Goal: Transaction & Acquisition: Obtain resource

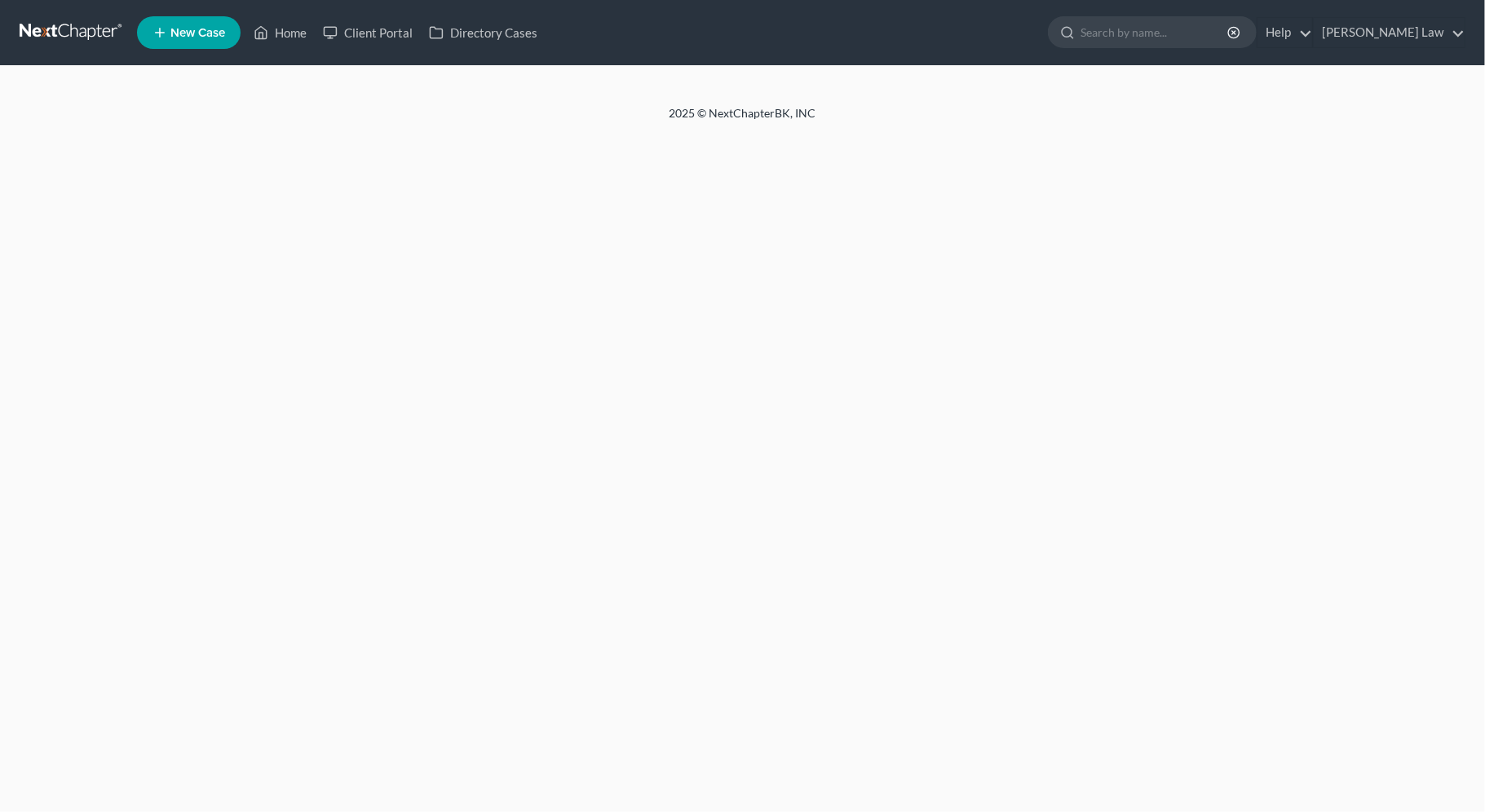
select select "0"
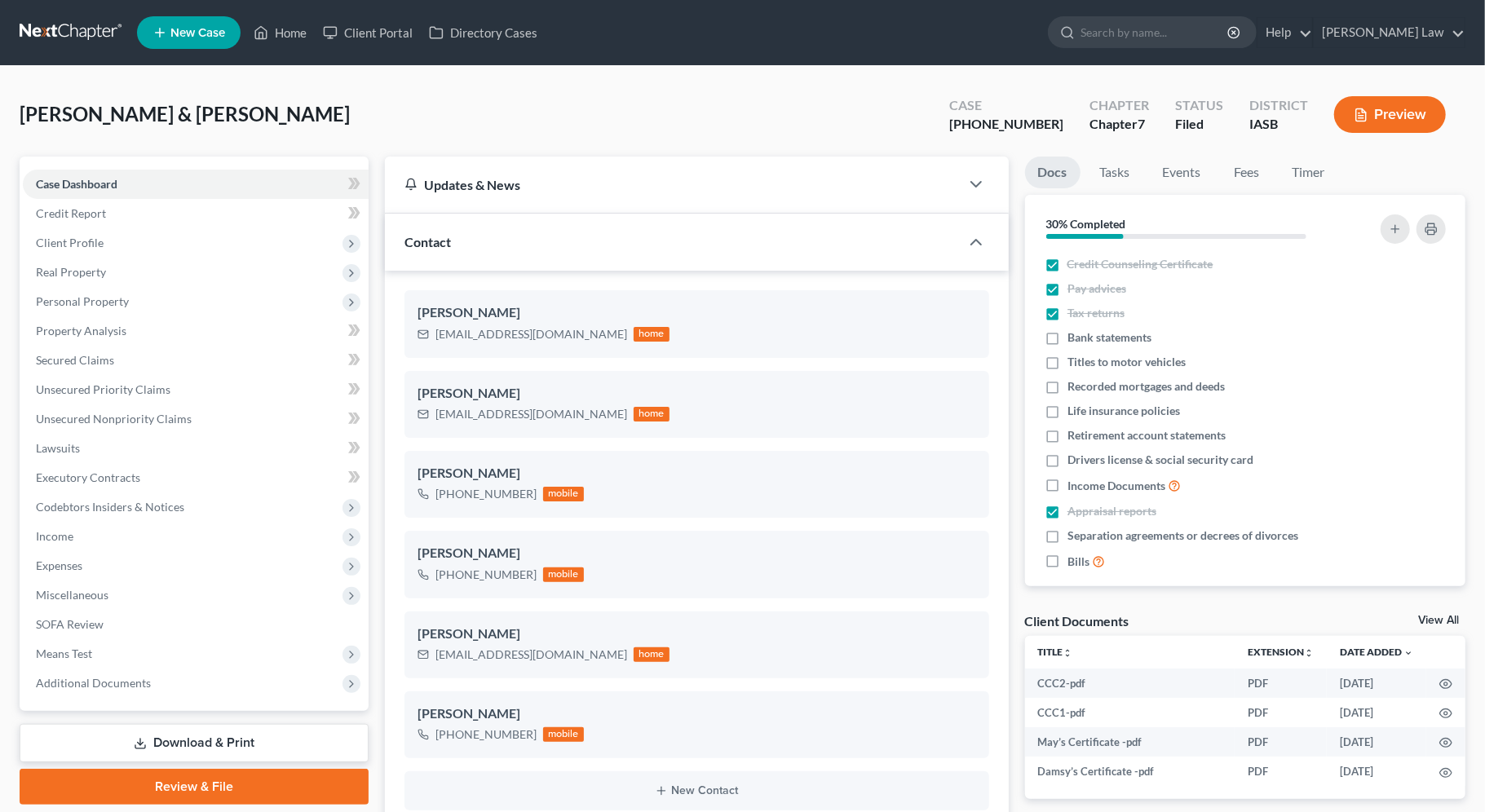
scroll to position [7147, 0]
click at [183, 687] on span "Additional Documents" at bounding box center [195, 684] width 346 height 29
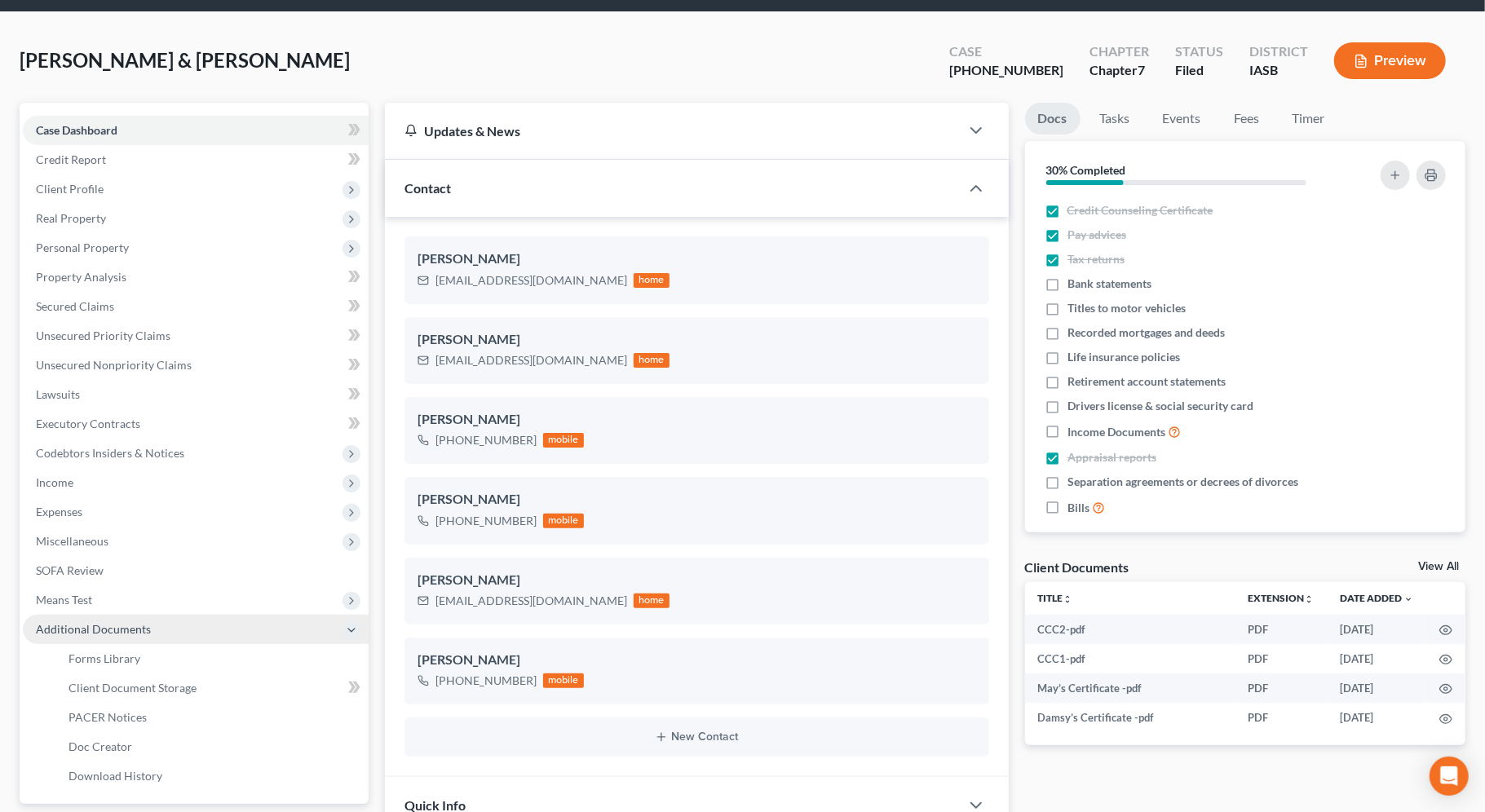
scroll to position [255, 0]
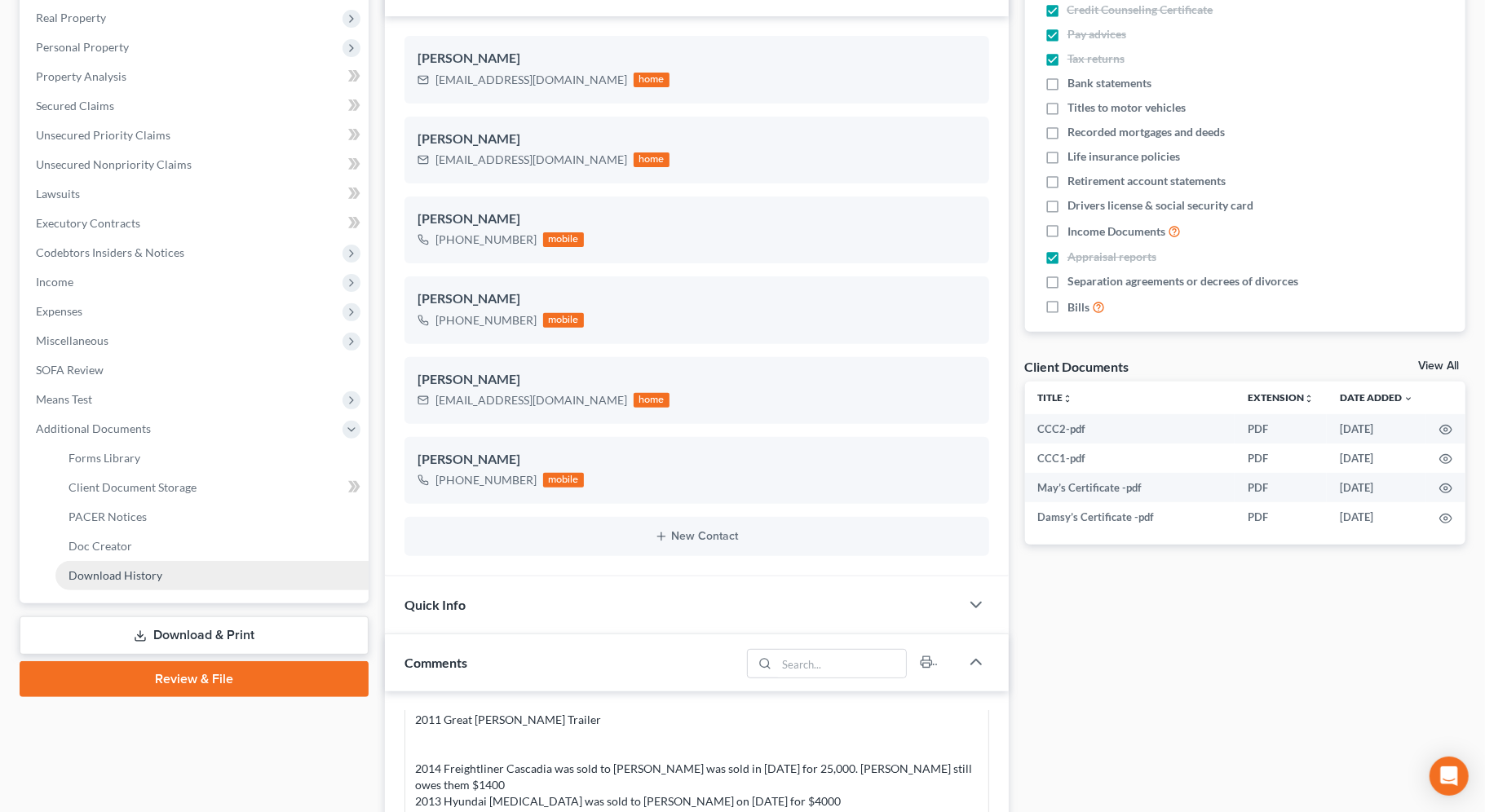
click at [225, 578] on link "Download History" at bounding box center [212, 576] width 313 height 29
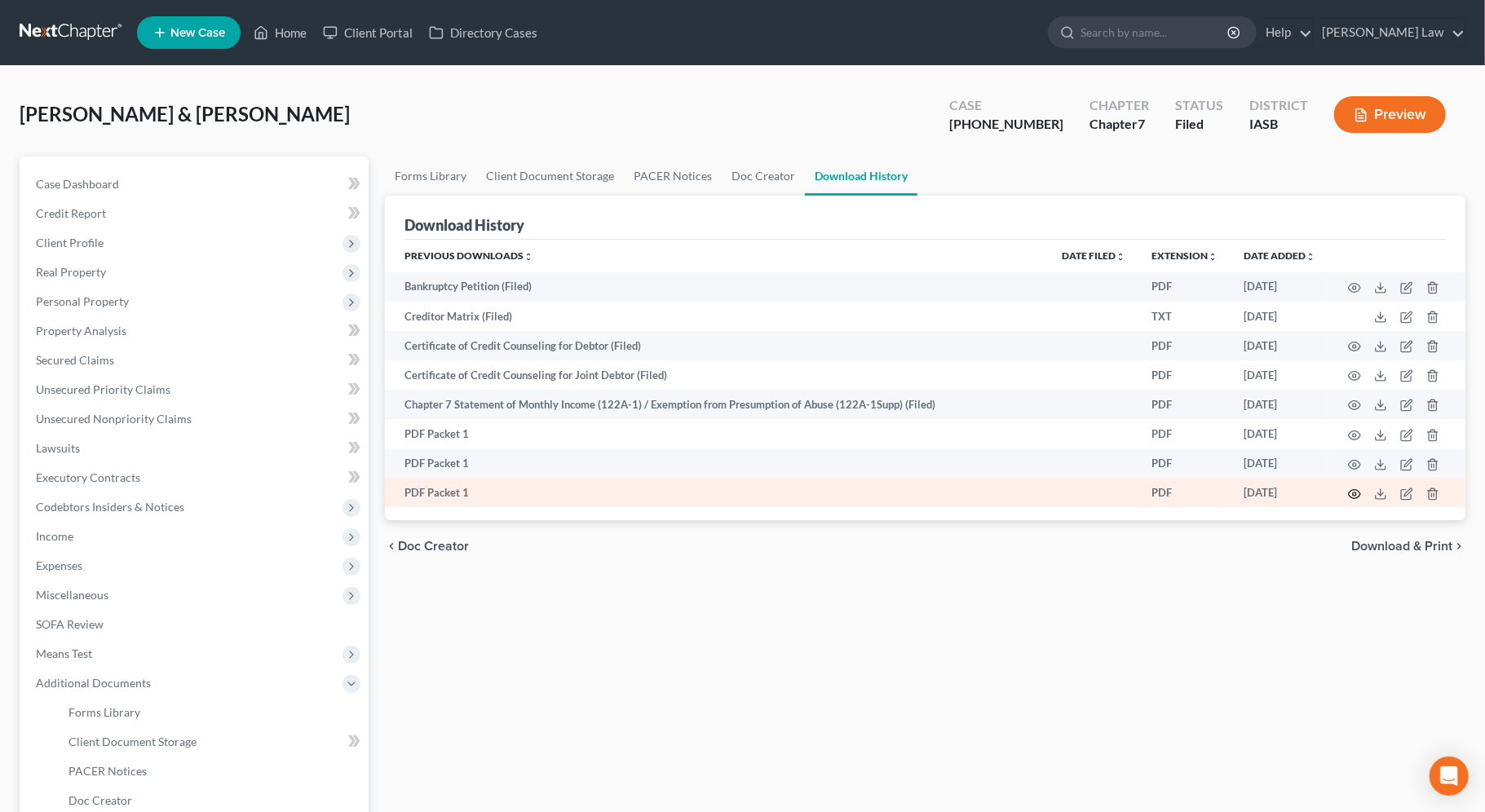
click at [1356, 493] on circle "button" at bounding box center [1354, 493] width 3 height 3
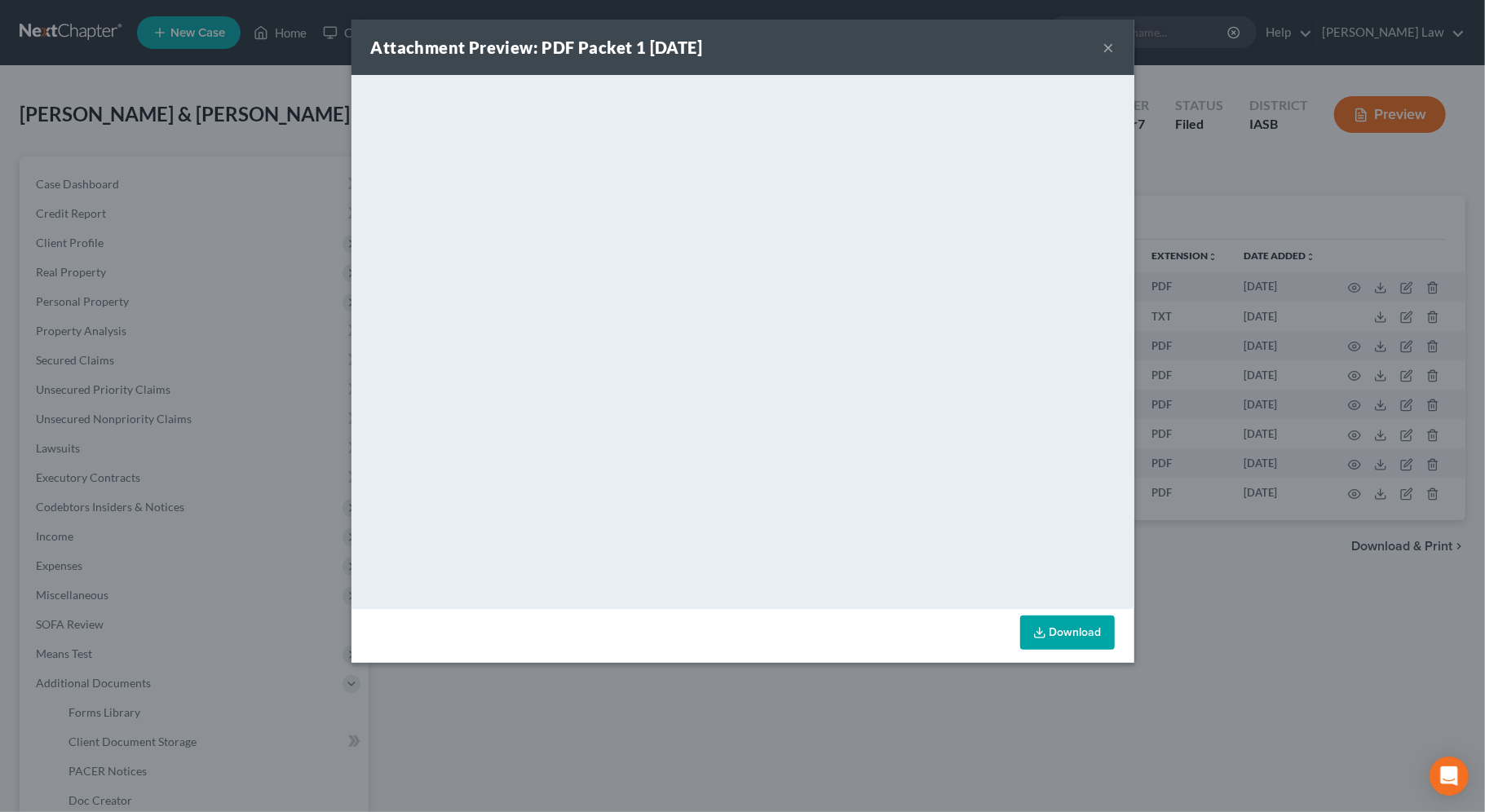
click at [691, 712] on div "Attachment Preview: PDF Packet 1 [DATE] × <object ng-attr-data='[URL][DOMAIN_NA…" at bounding box center [742, 406] width 1485 height 812
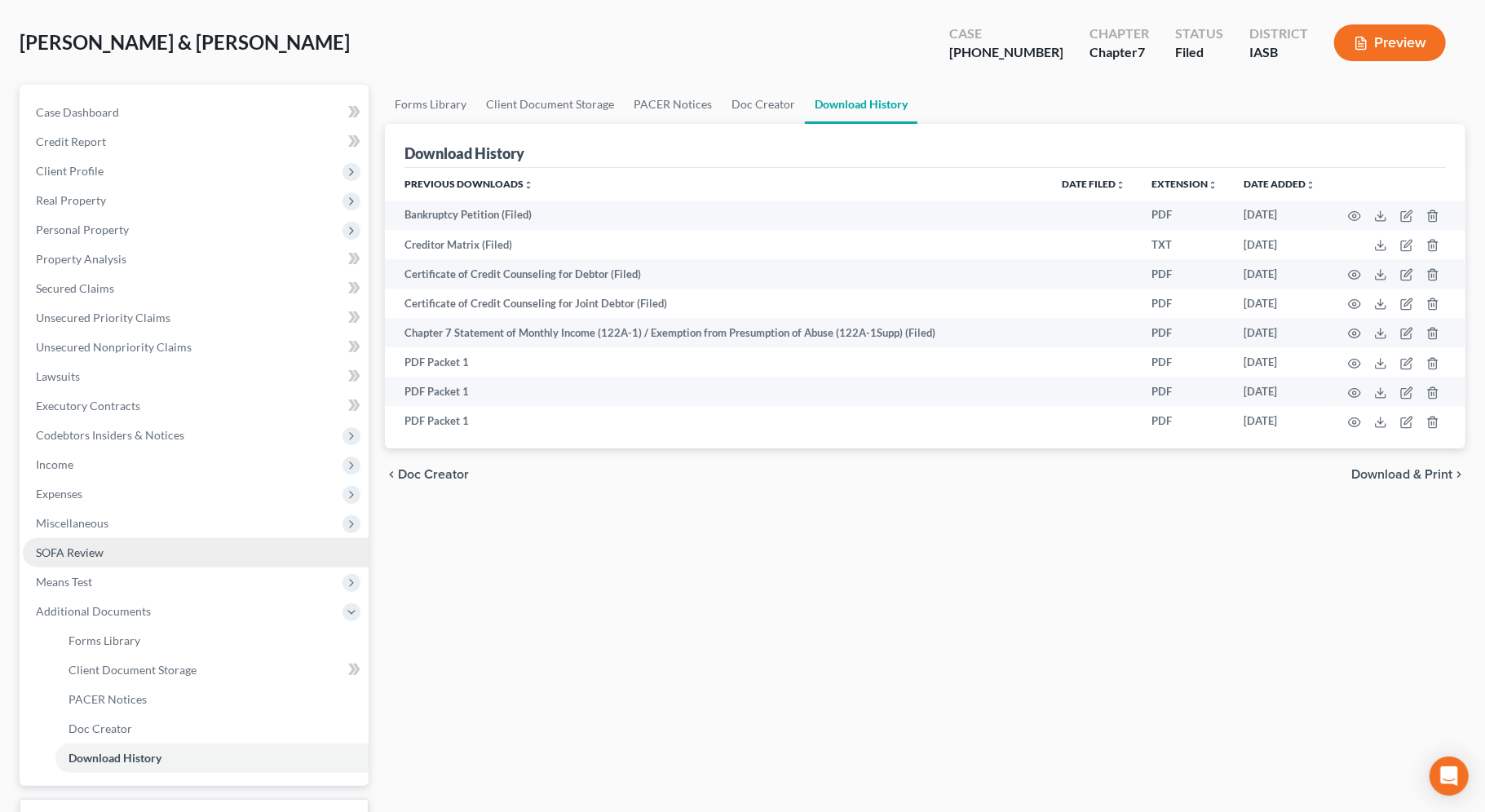
scroll to position [200, 0]
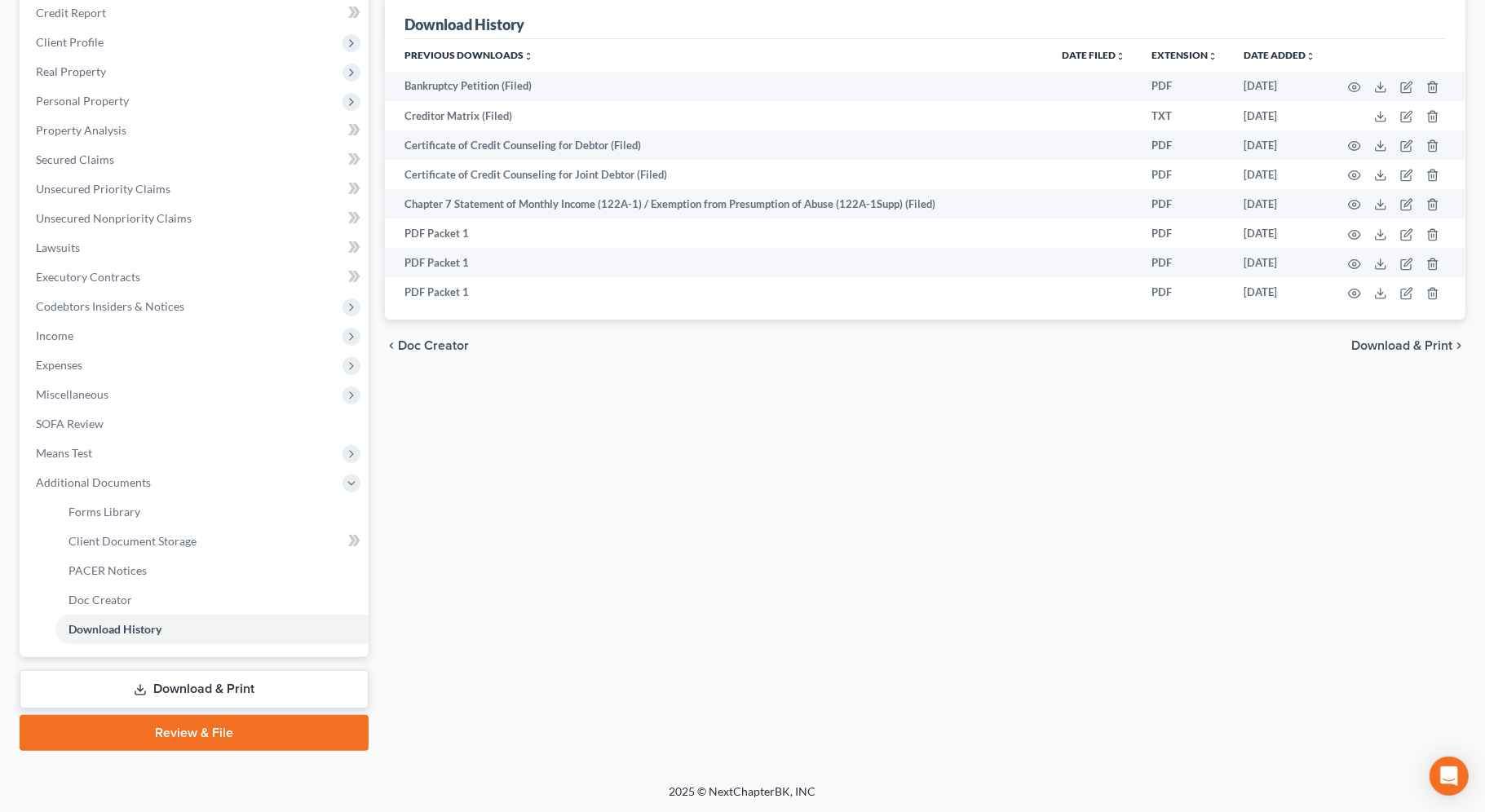
click at [172, 693] on link "Download & Print" at bounding box center [194, 688] width 349 height 38
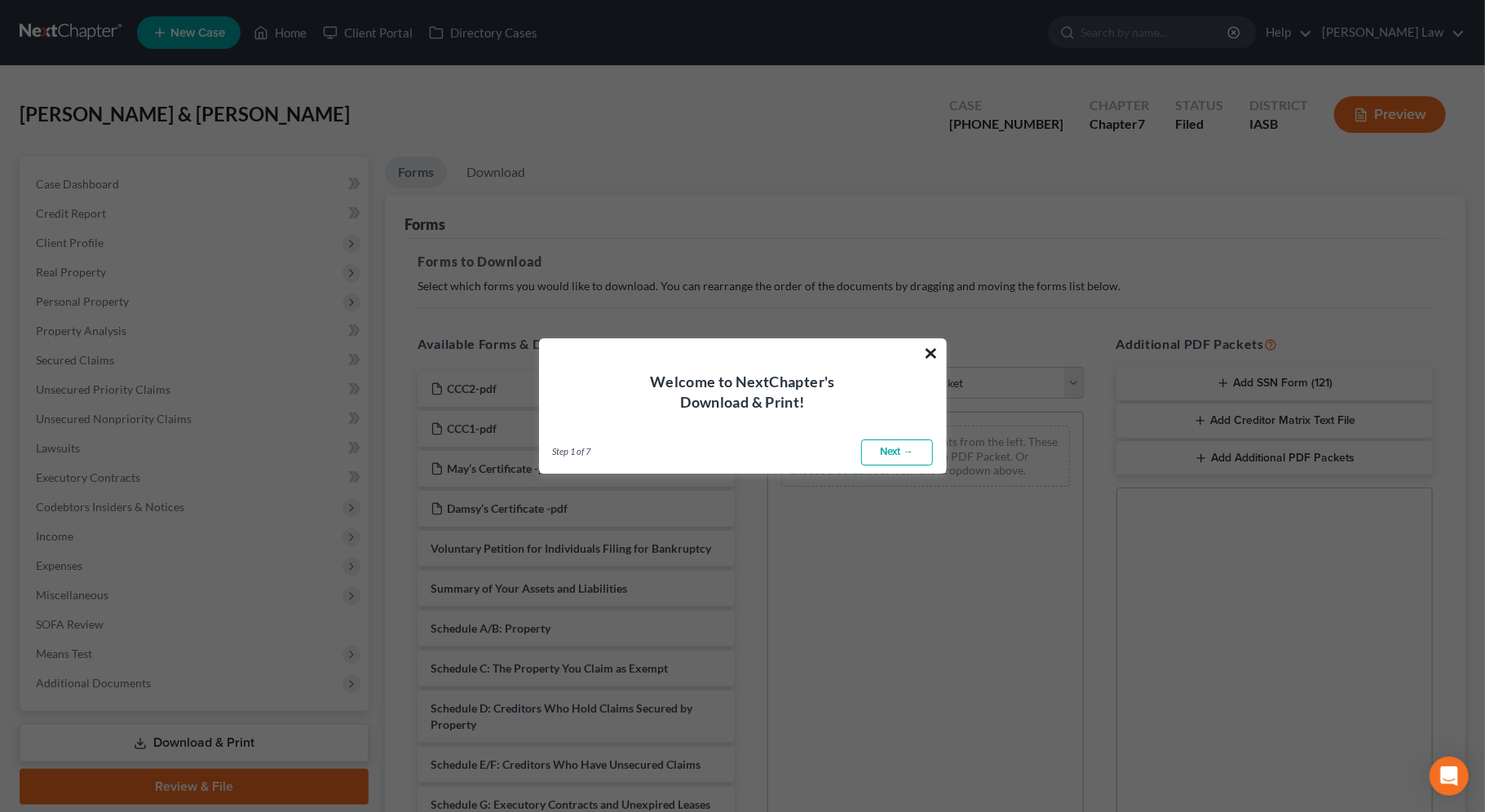
click at [932, 361] on button "×" at bounding box center [932, 353] width 16 height 26
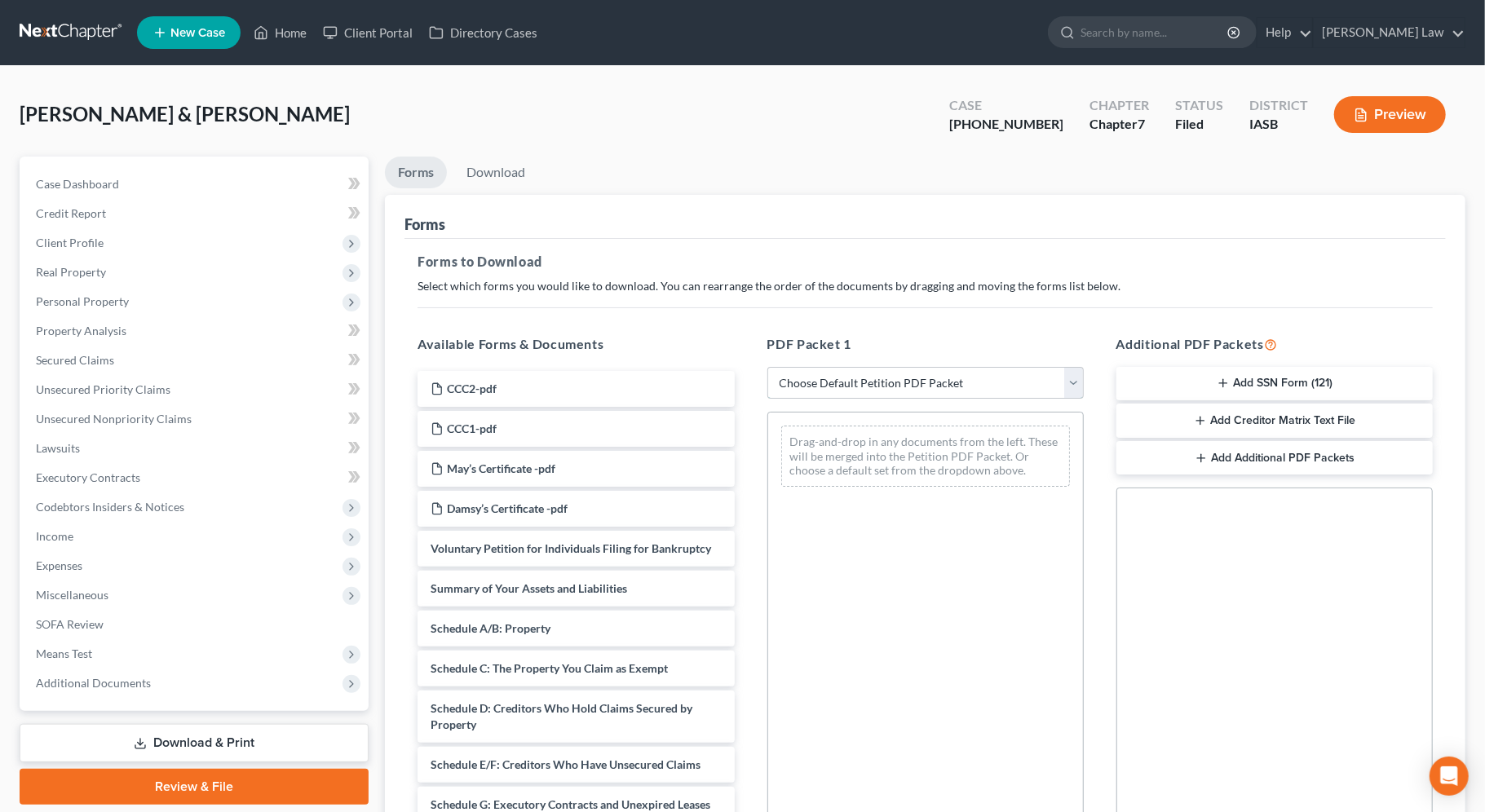
click at [939, 389] on select "Choose Default Petition PDF Packet Complete Bankruptcy Petition (all forms and …" at bounding box center [925, 383] width 316 height 33
select select "2"
click at [767, 367] on select "Choose Default Petition PDF Packet Complete Bankruptcy Petition (all forms and …" at bounding box center [925, 383] width 316 height 33
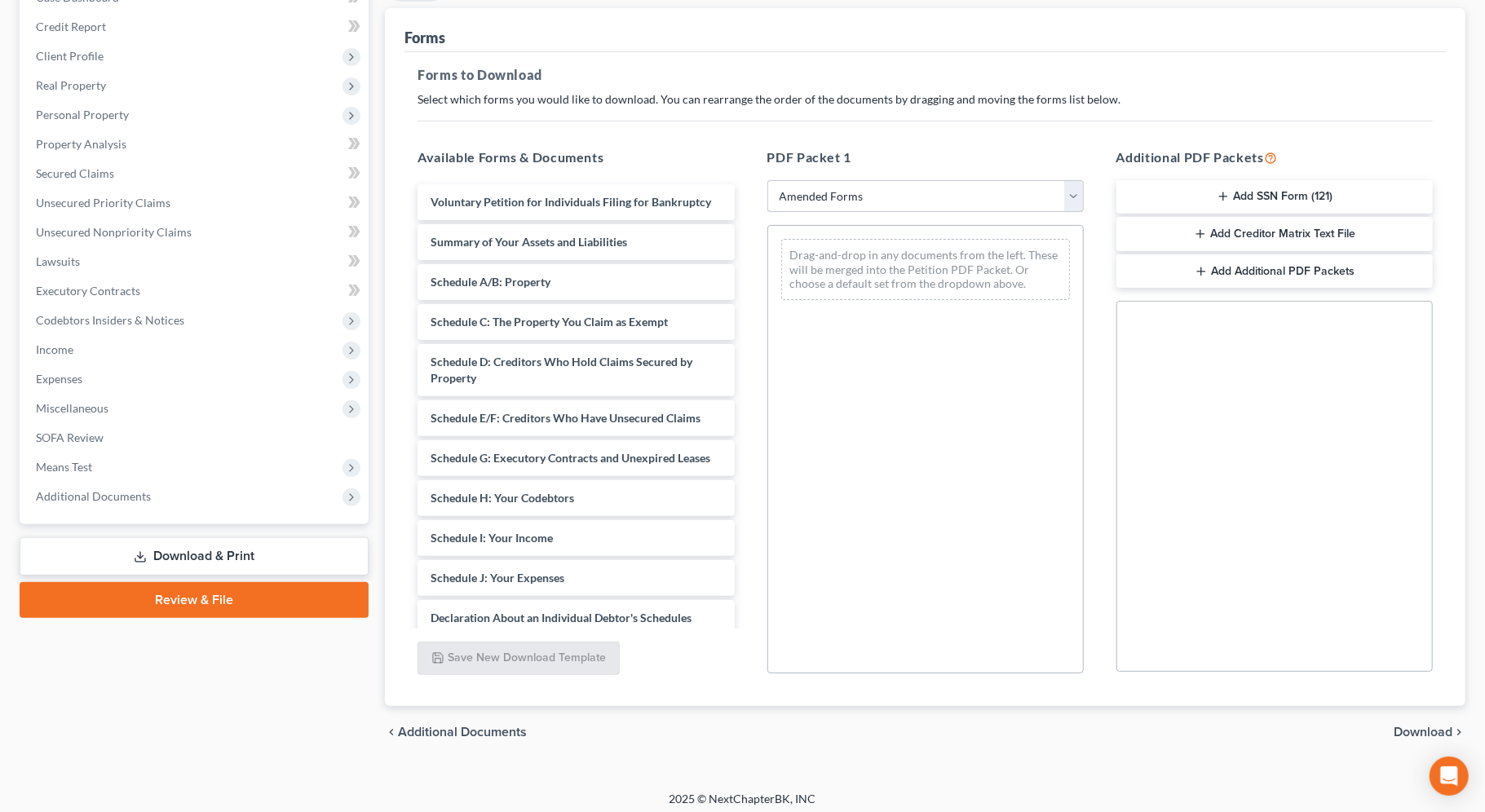
scroll to position [195, 0]
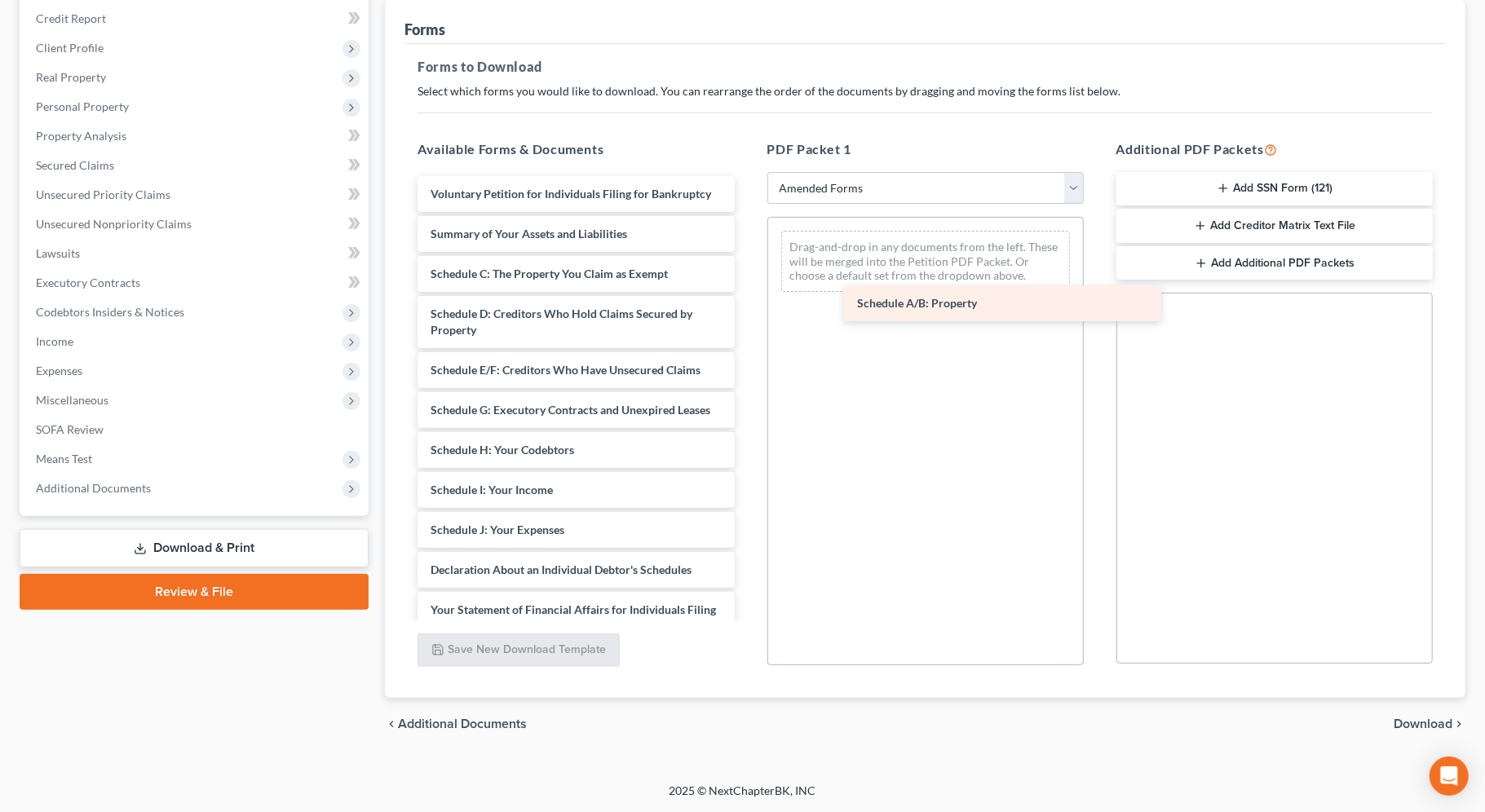
drag, startPoint x: 589, startPoint y: 269, endPoint x: 1022, endPoint y: 298, distance: 434.0
click at [747, 300] on div "Schedule A/B: Property Voluntary Petition for Individuals Filing for Bankruptcy…" at bounding box center [576, 554] width 342 height 757
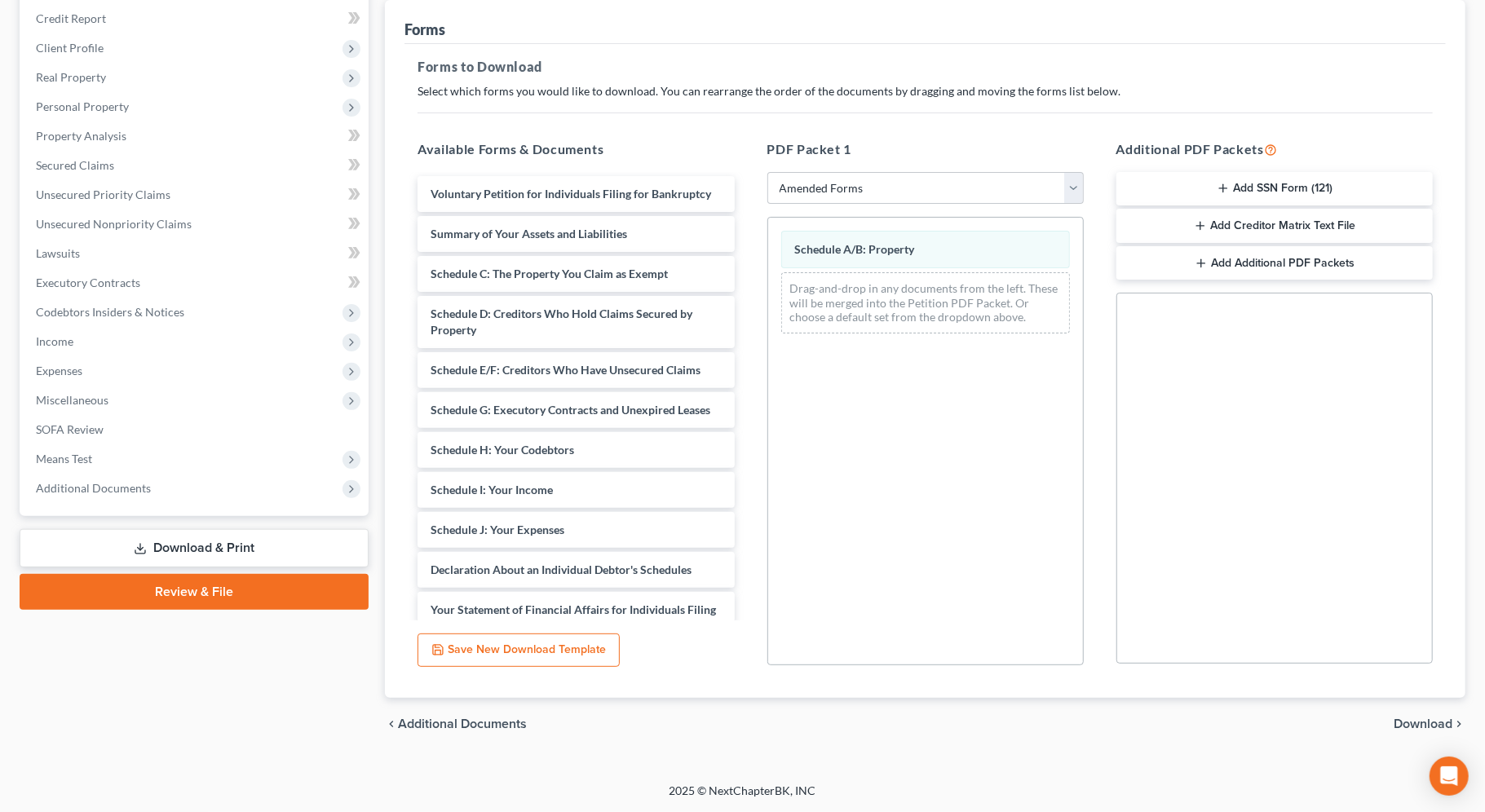
click at [1417, 722] on span "Download" at bounding box center [1423, 724] width 58 height 13
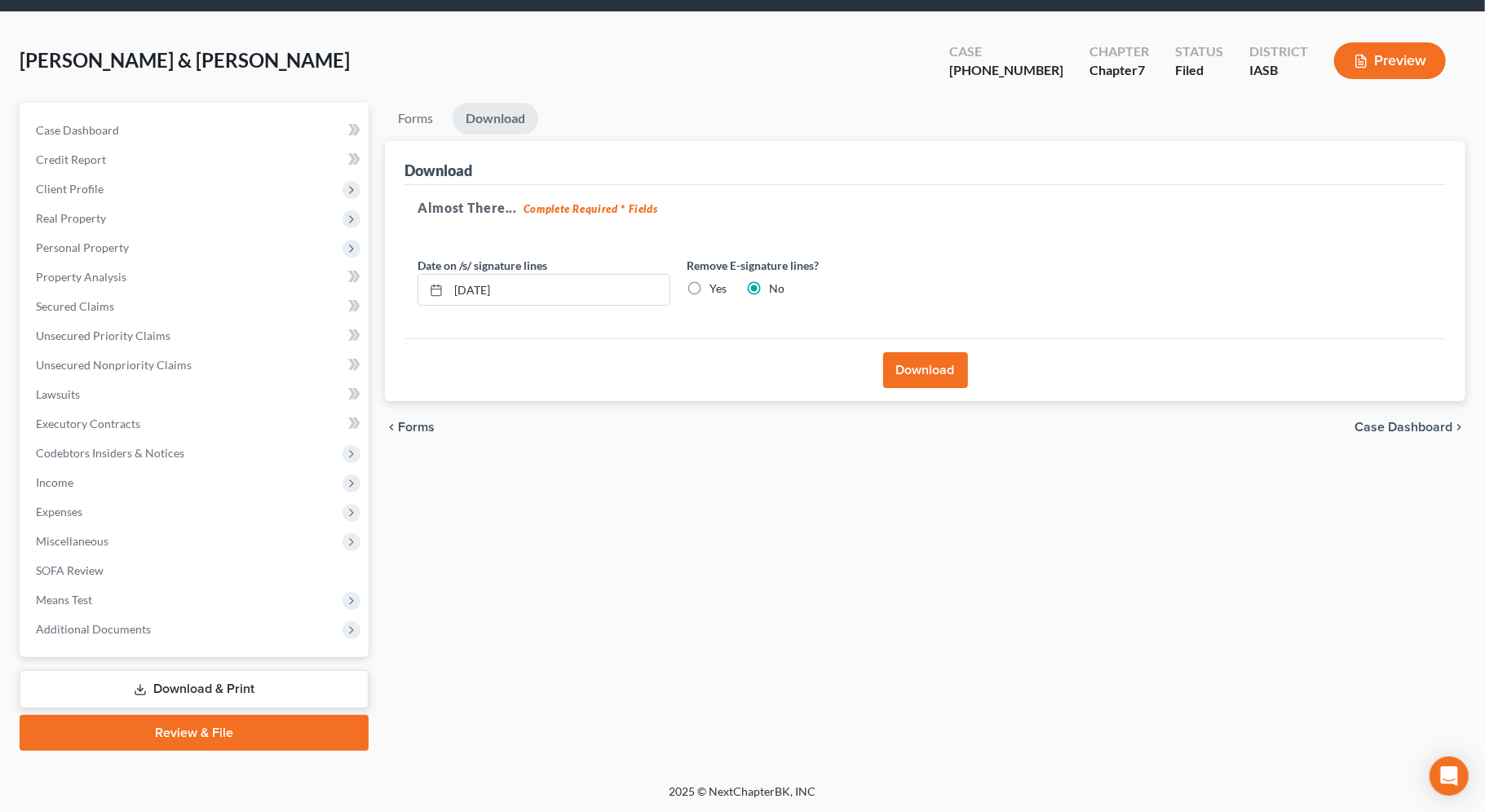
click at [942, 377] on button "Download" at bounding box center [925, 370] width 85 height 36
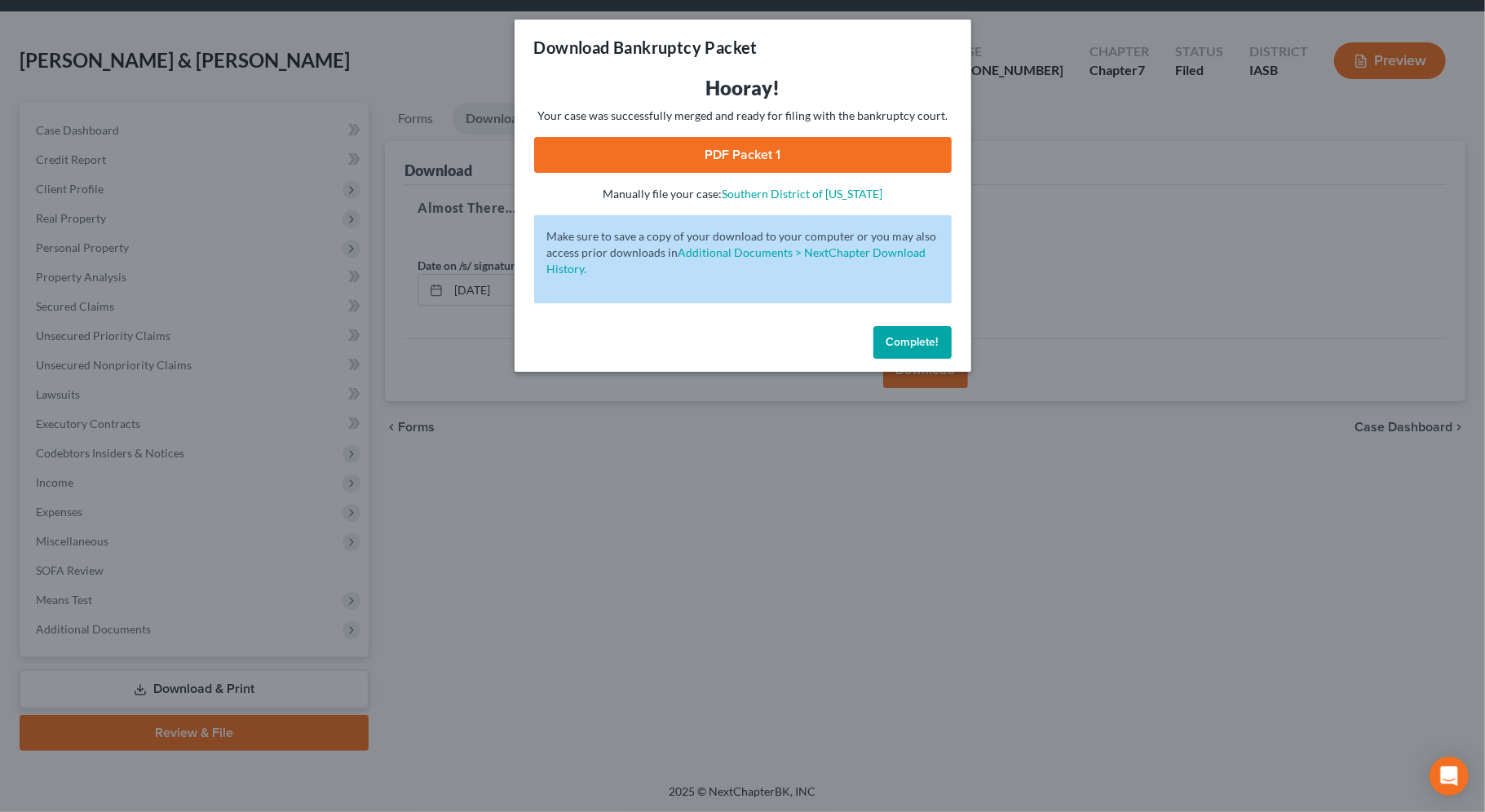
click at [897, 346] on span "Complete!" at bounding box center [913, 342] width 53 height 14
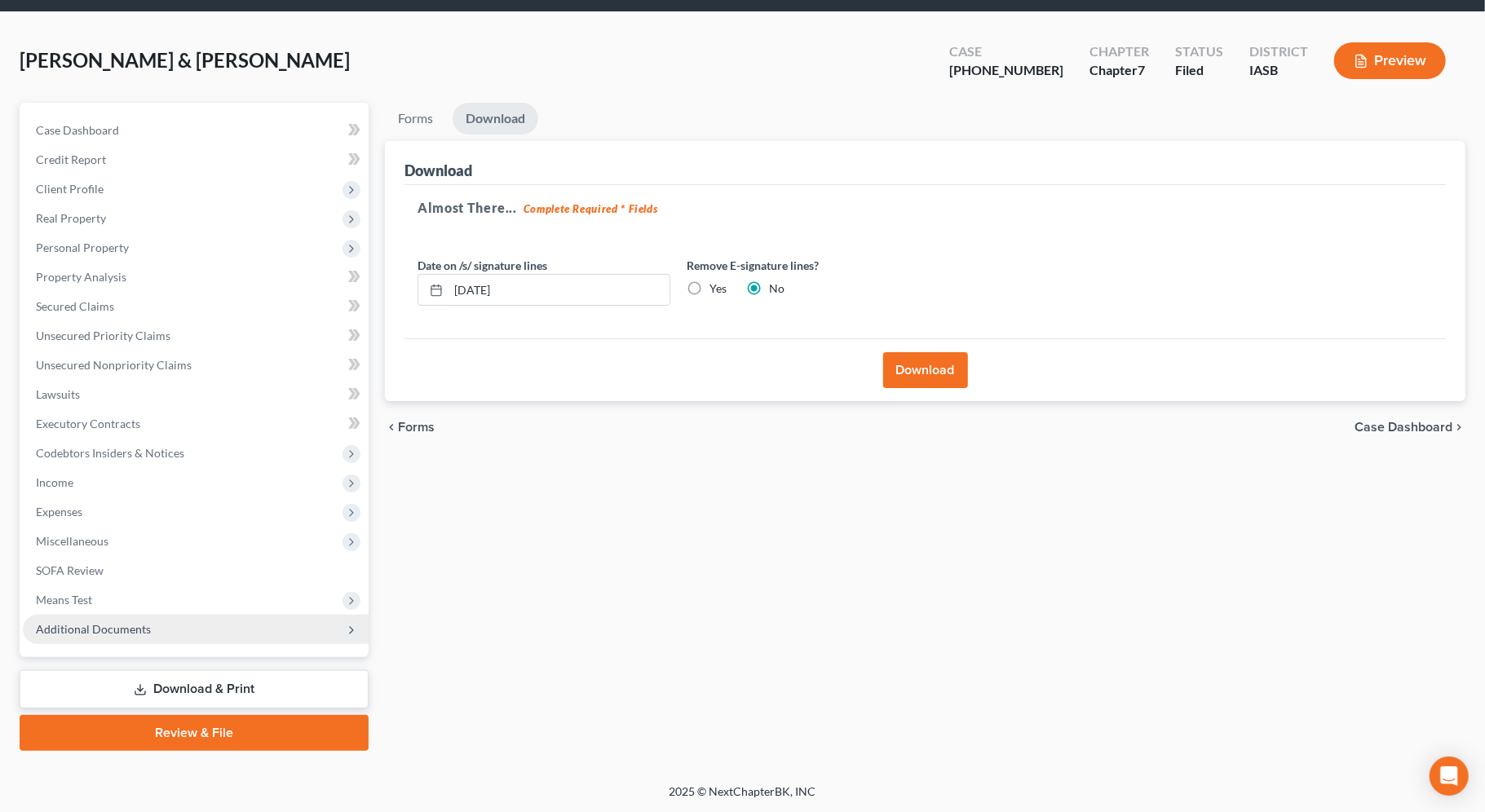
click at [145, 640] on span "Additional Documents" at bounding box center [195, 629] width 346 height 29
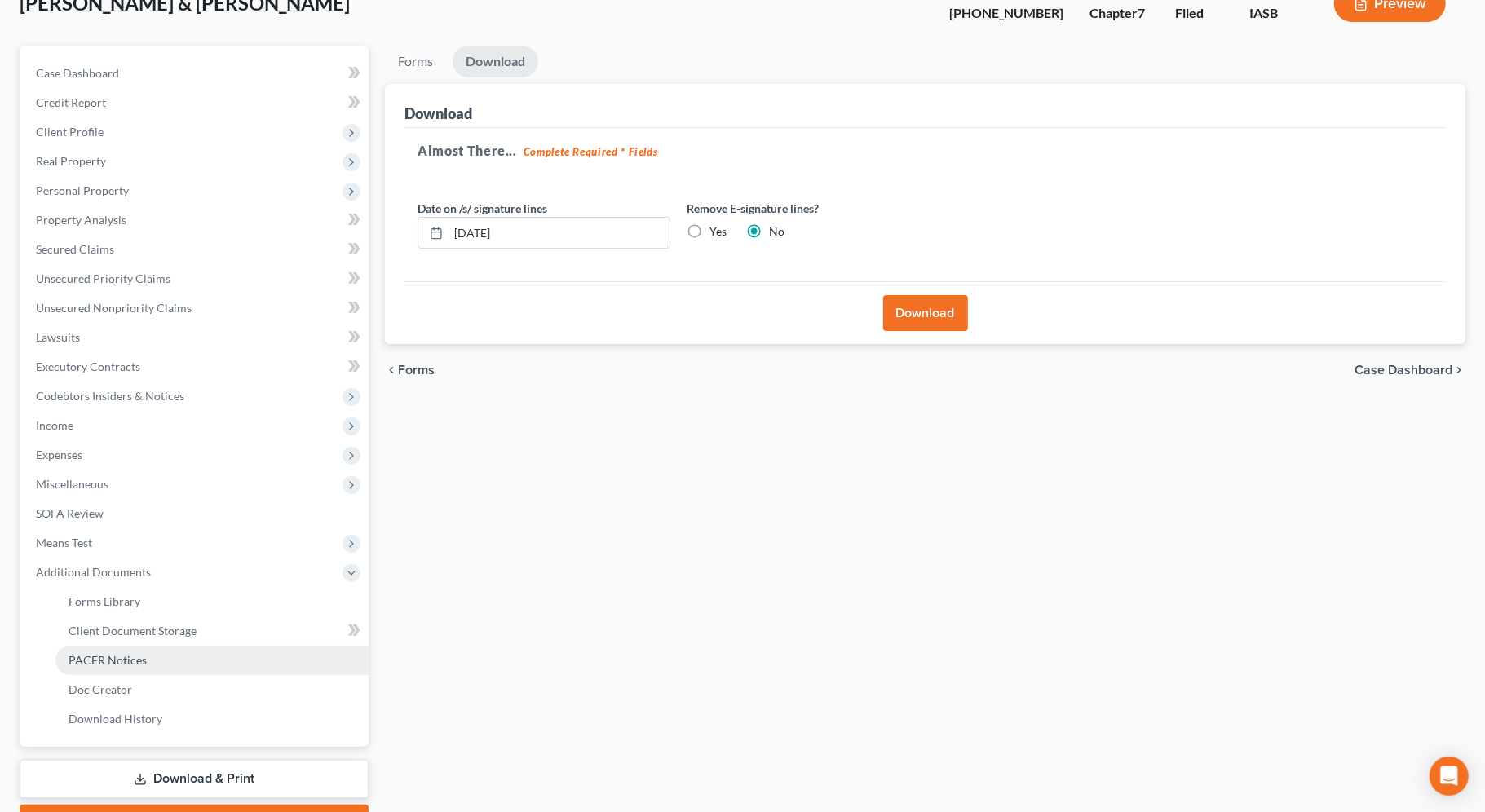
scroll to position [200, 0]
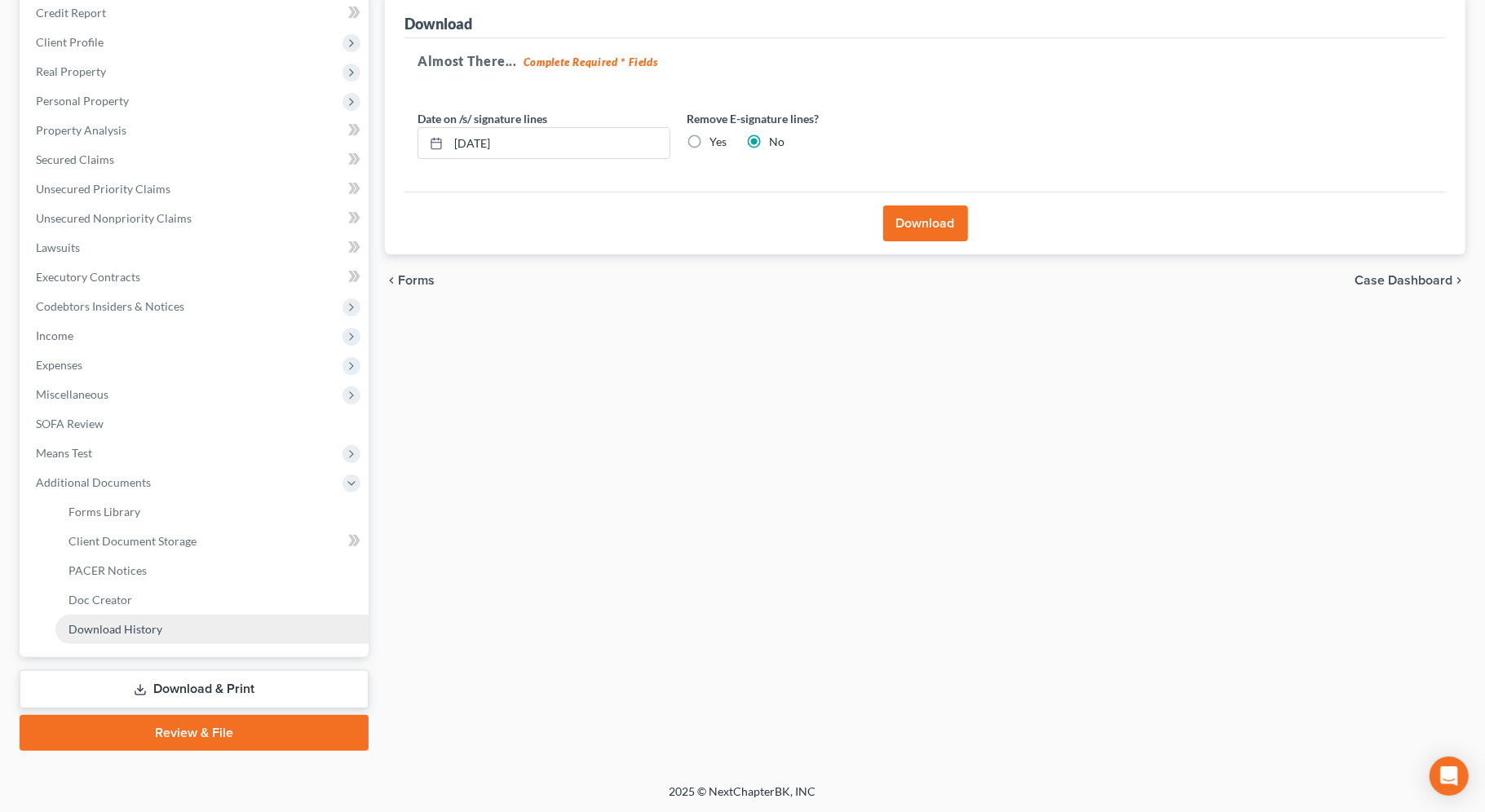
click at [209, 632] on link "Download History" at bounding box center [212, 629] width 313 height 29
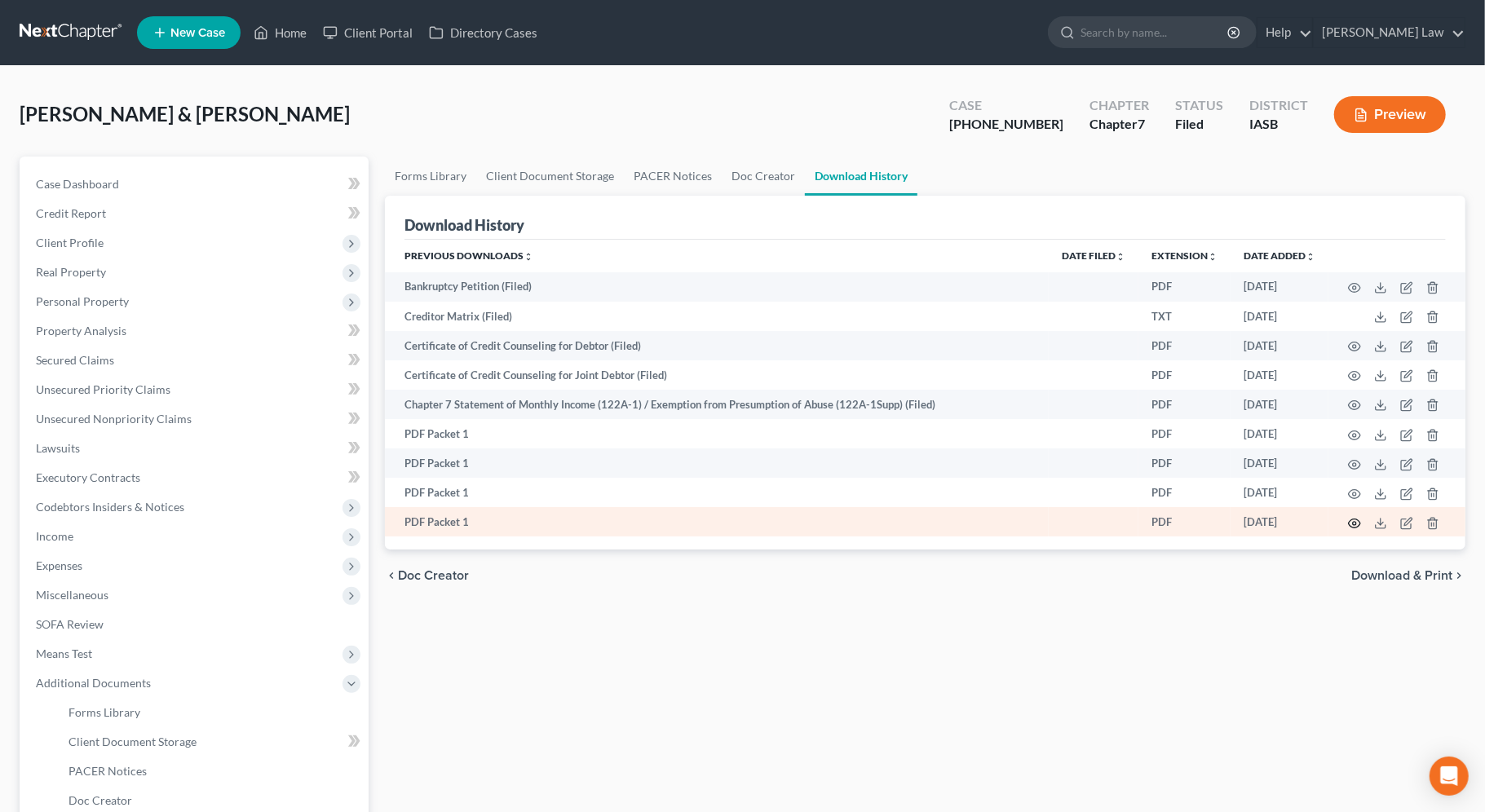
click at [1356, 523] on icon "button" at bounding box center [1354, 523] width 13 height 13
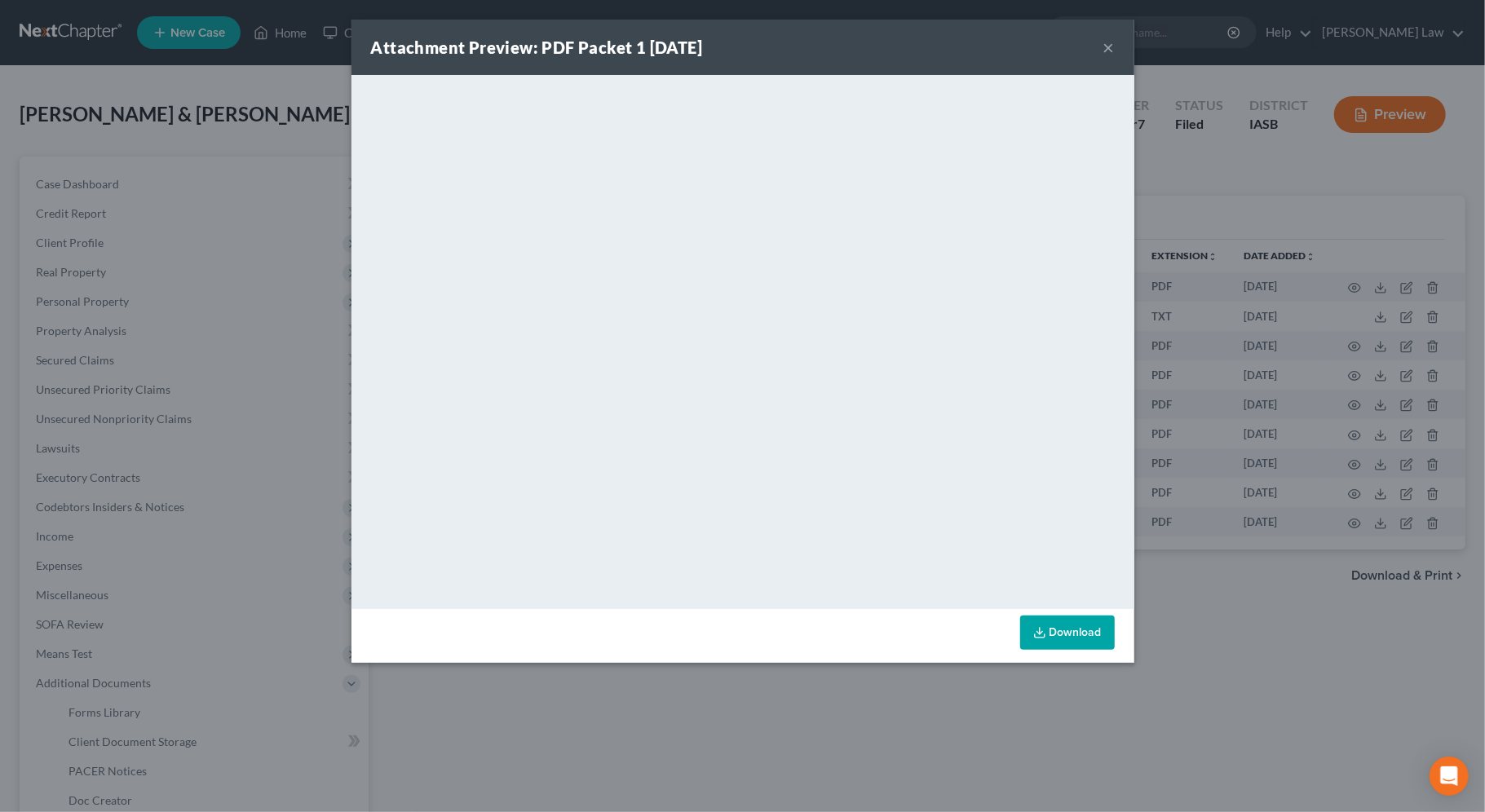
click at [822, 735] on div "Attachment Preview: PDF Packet 1 [DATE] × <object ng-attr-data='[URL][DOMAIN_NA…" at bounding box center [742, 406] width 1485 height 812
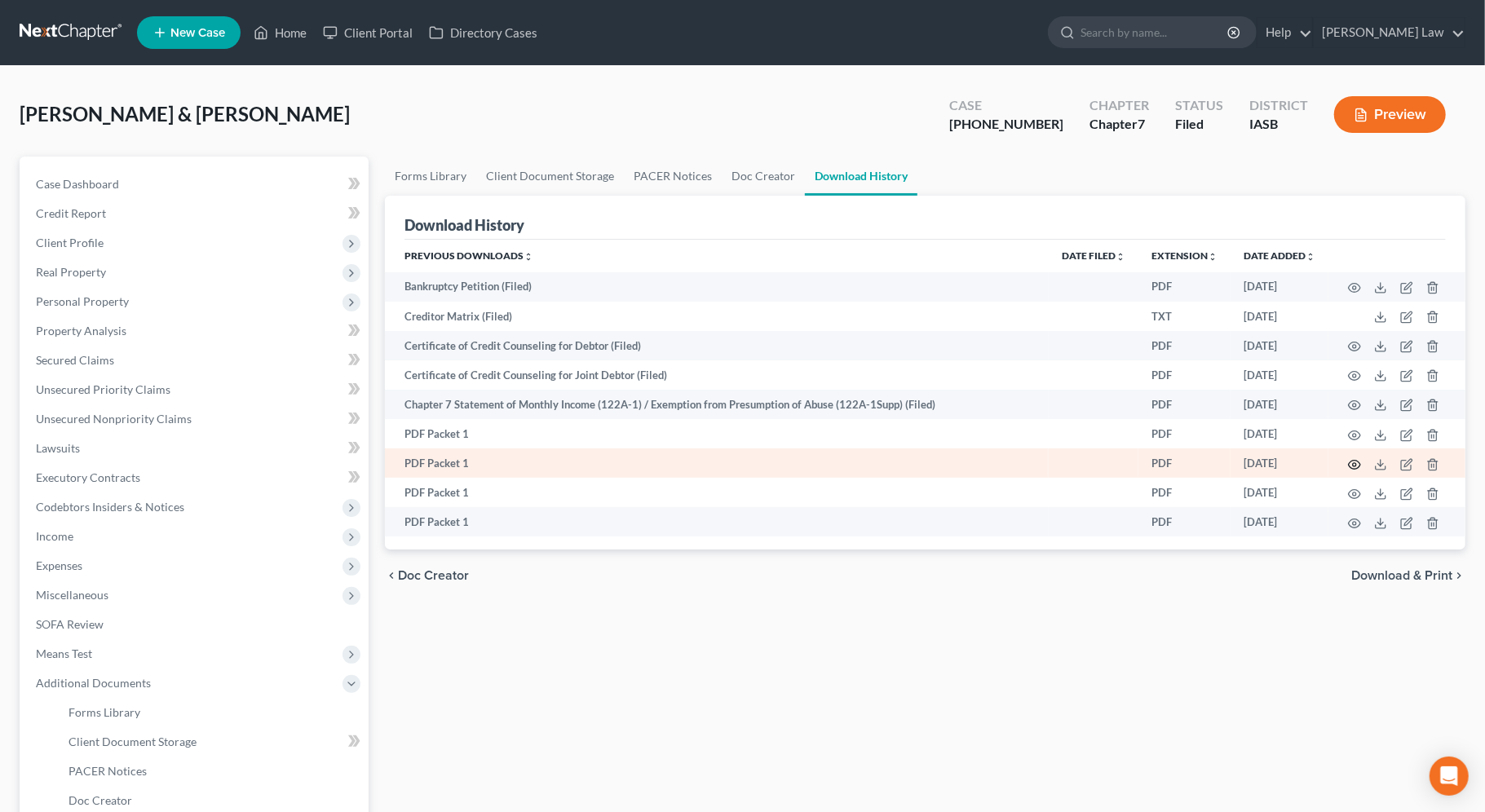
click at [1355, 463] on icon "button" at bounding box center [1354, 464] width 13 height 13
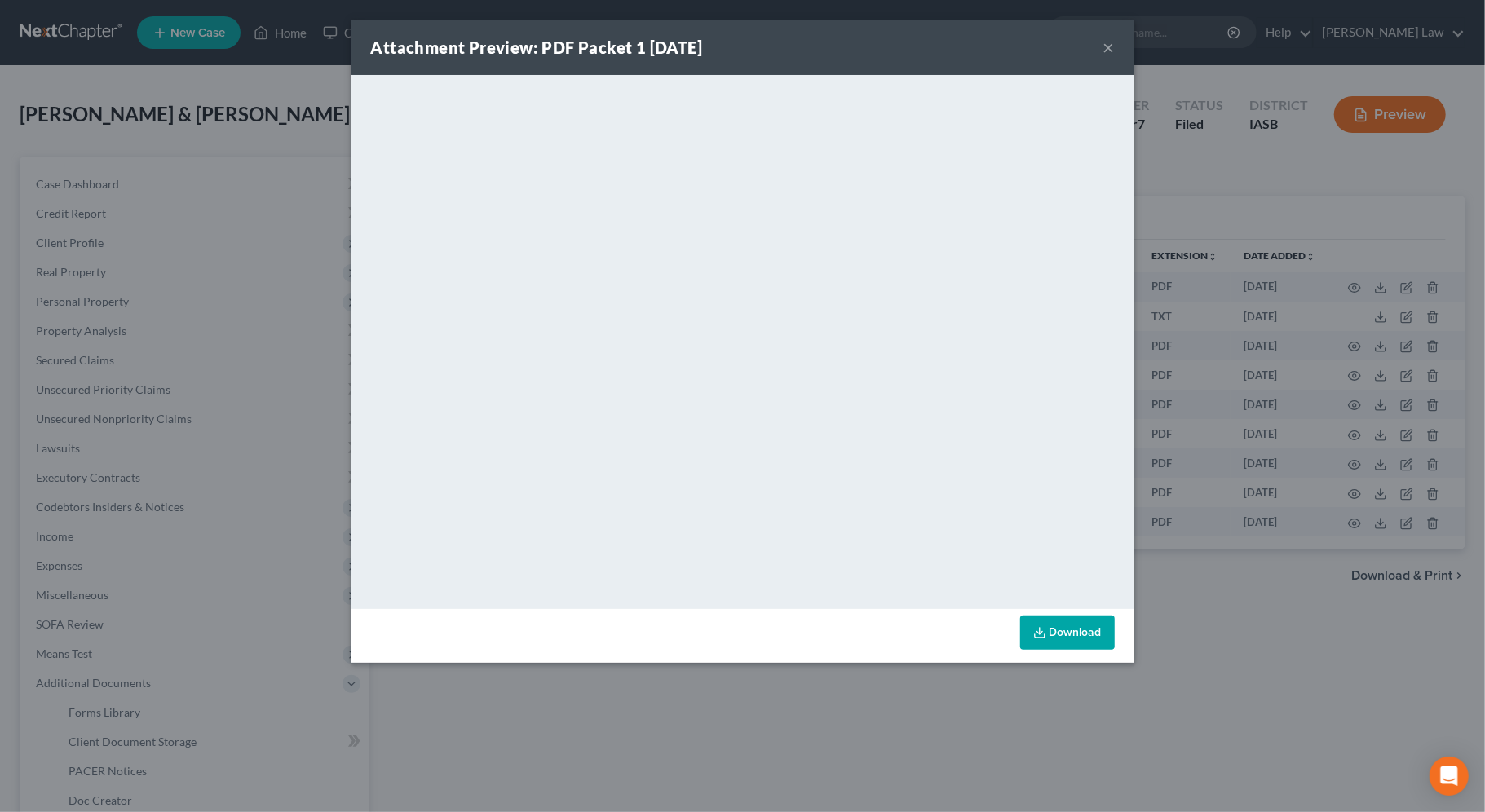
click at [1114, 50] on button "×" at bounding box center [1110, 48] width 12 height 19
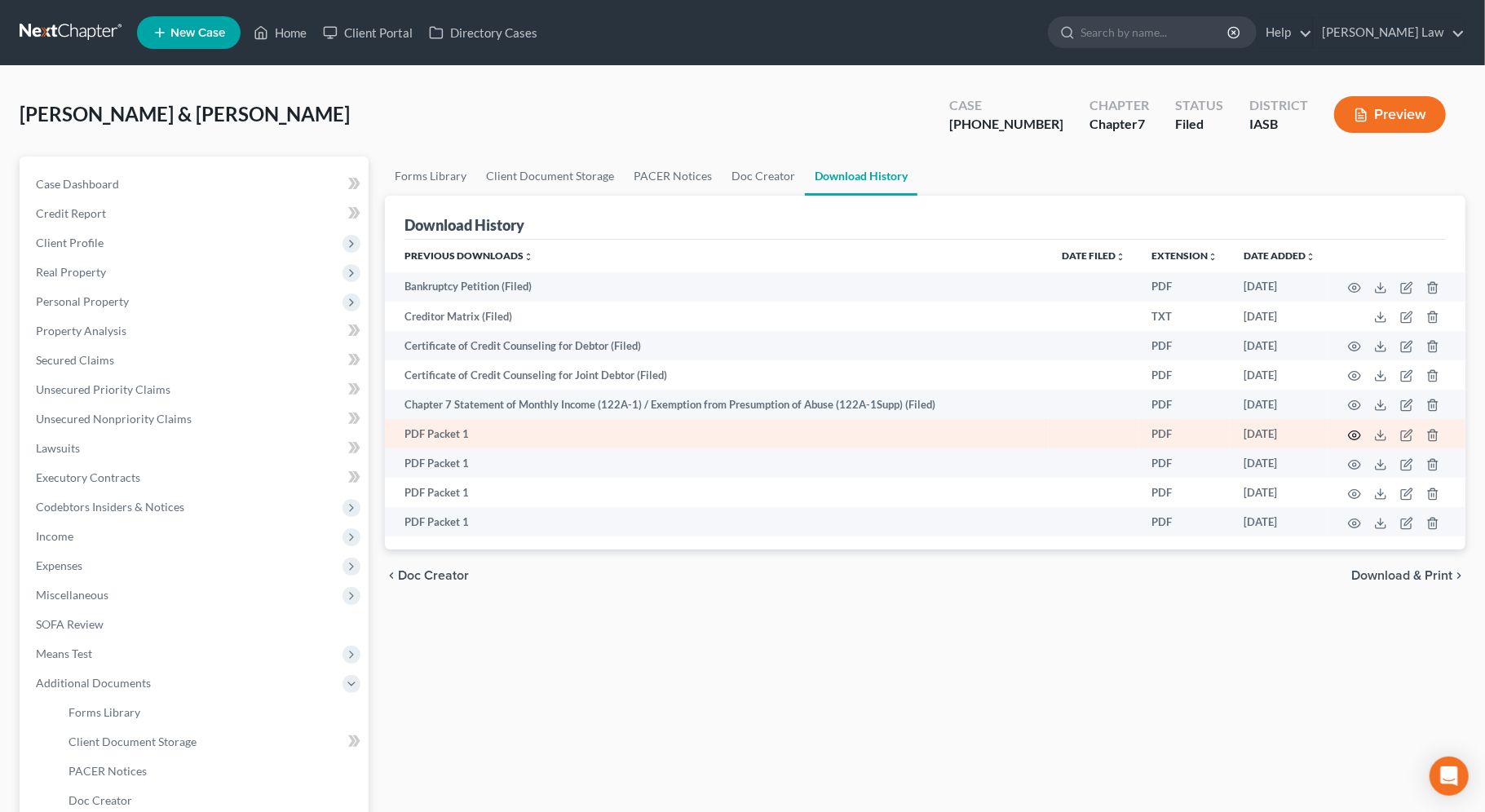
click at [1359, 433] on icon "button" at bounding box center [1354, 435] width 13 height 13
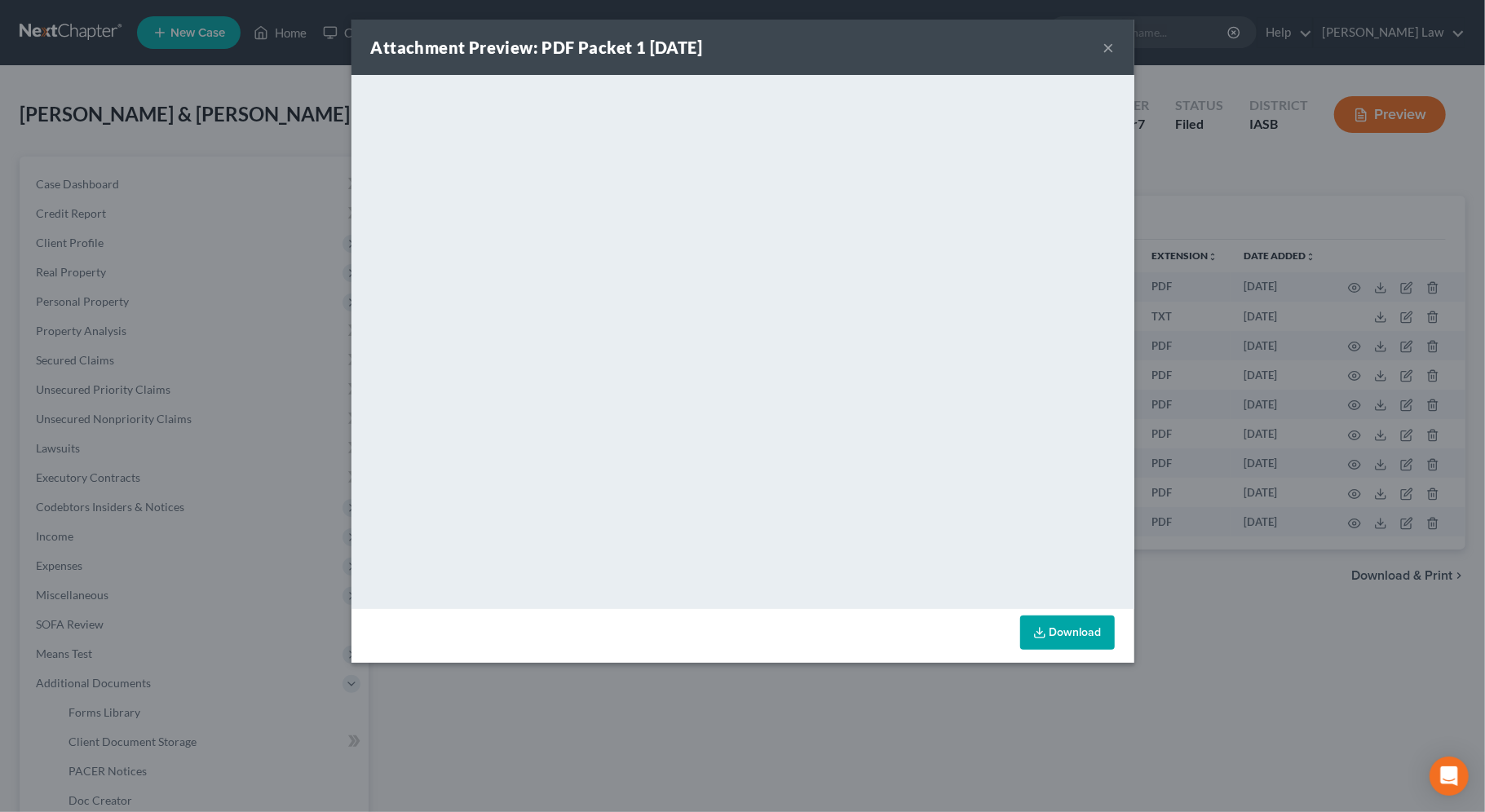
click at [1114, 53] on button "×" at bounding box center [1110, 48] width 12 height 19
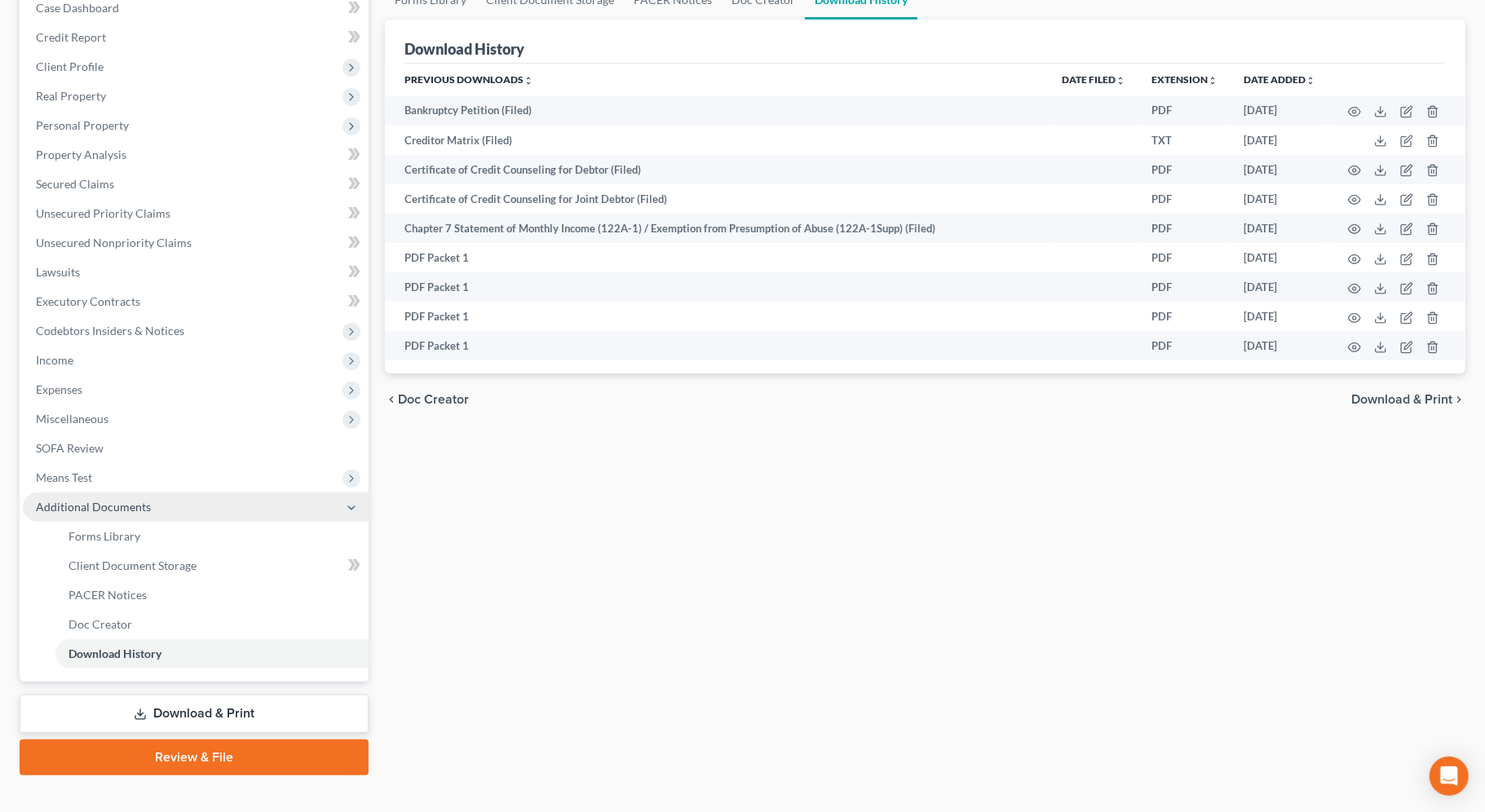
scroll to position [199, 0]
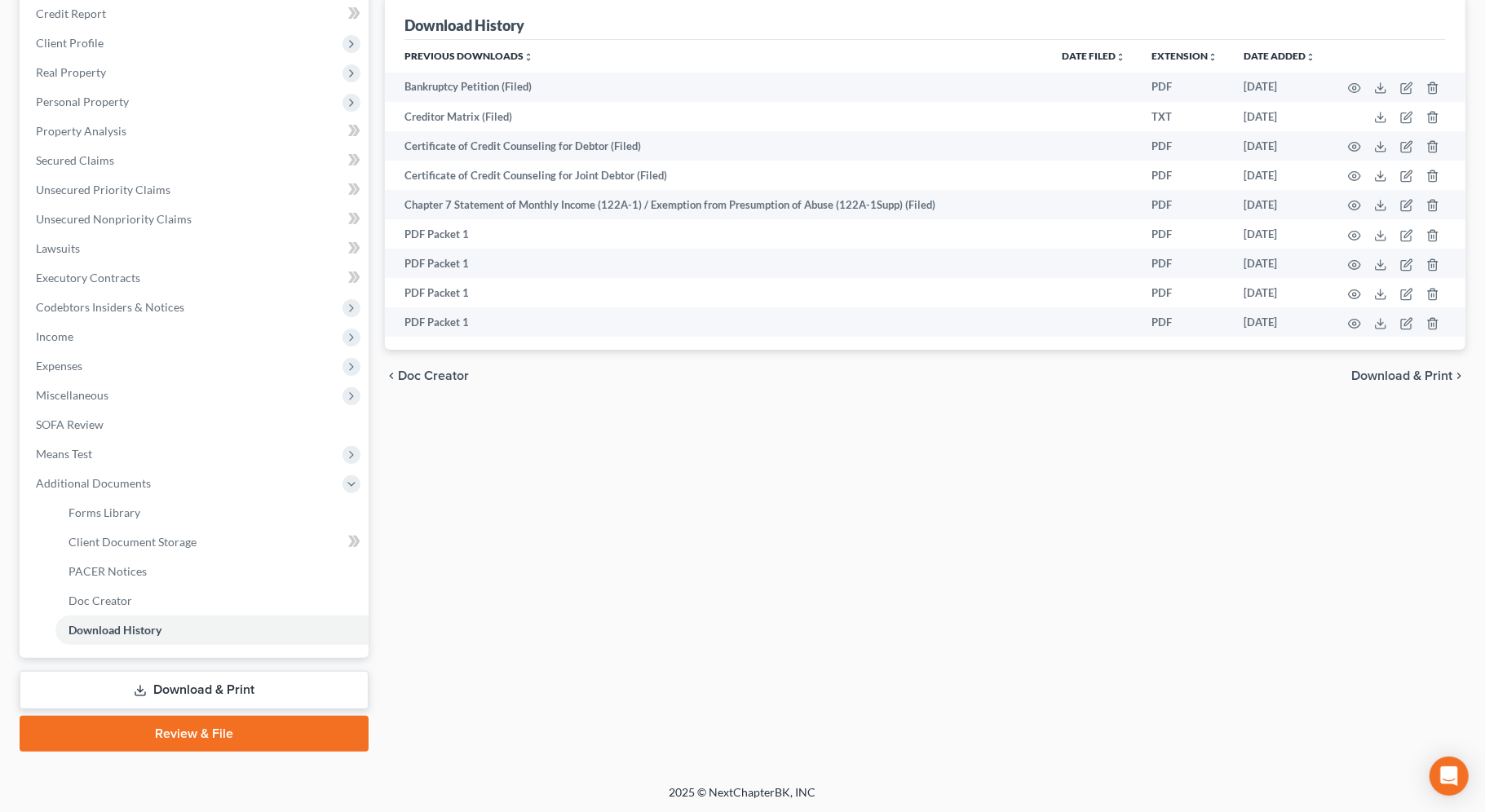
click at [214, 699] on link "Download & Print" at bounding box center [194, 689] width 349 height 38
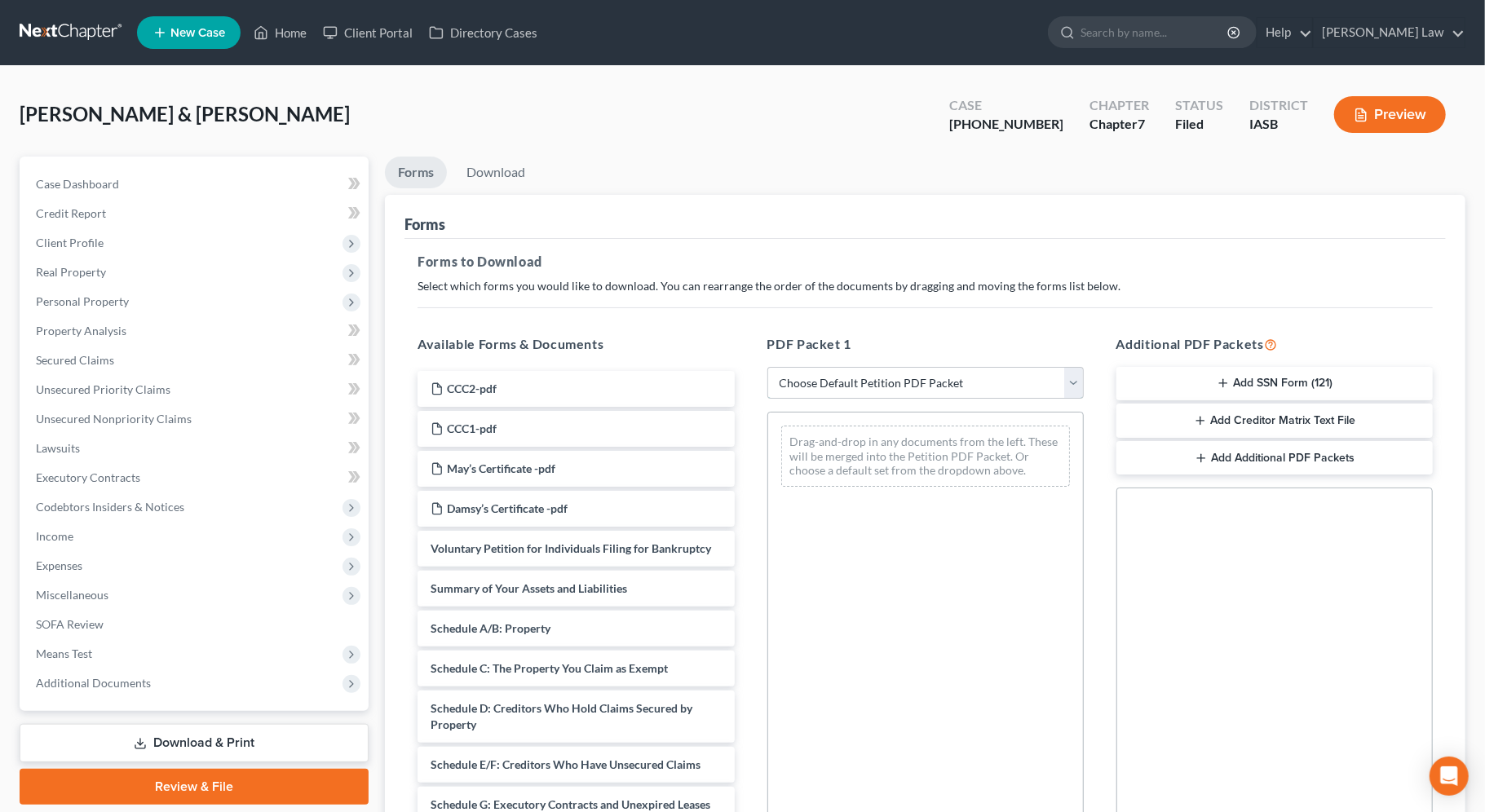
click at [831, 384] on select "Choose Default Petition PDF Packet Complete Bankruptcy Petition (all forms and …" at bounding box center [925, 383] width 316 height 33
select select "2"
click at [767, 367] on select "Choose Default Petition PDF Packet Complete Bankruptcy Petition (all forms and …" at bounding box center [925, 383] width 316 height 33
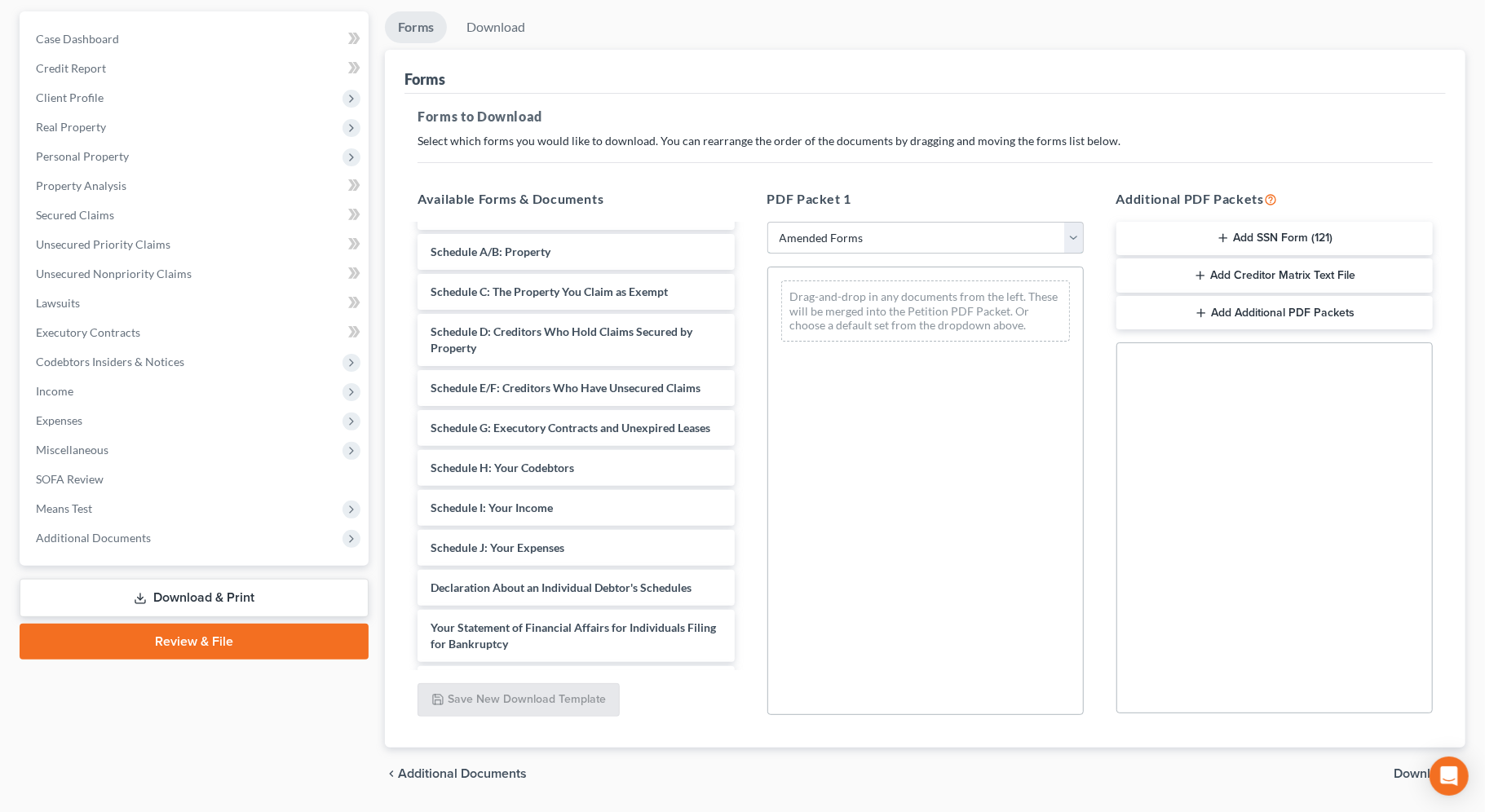
scroll to position [149, 0]
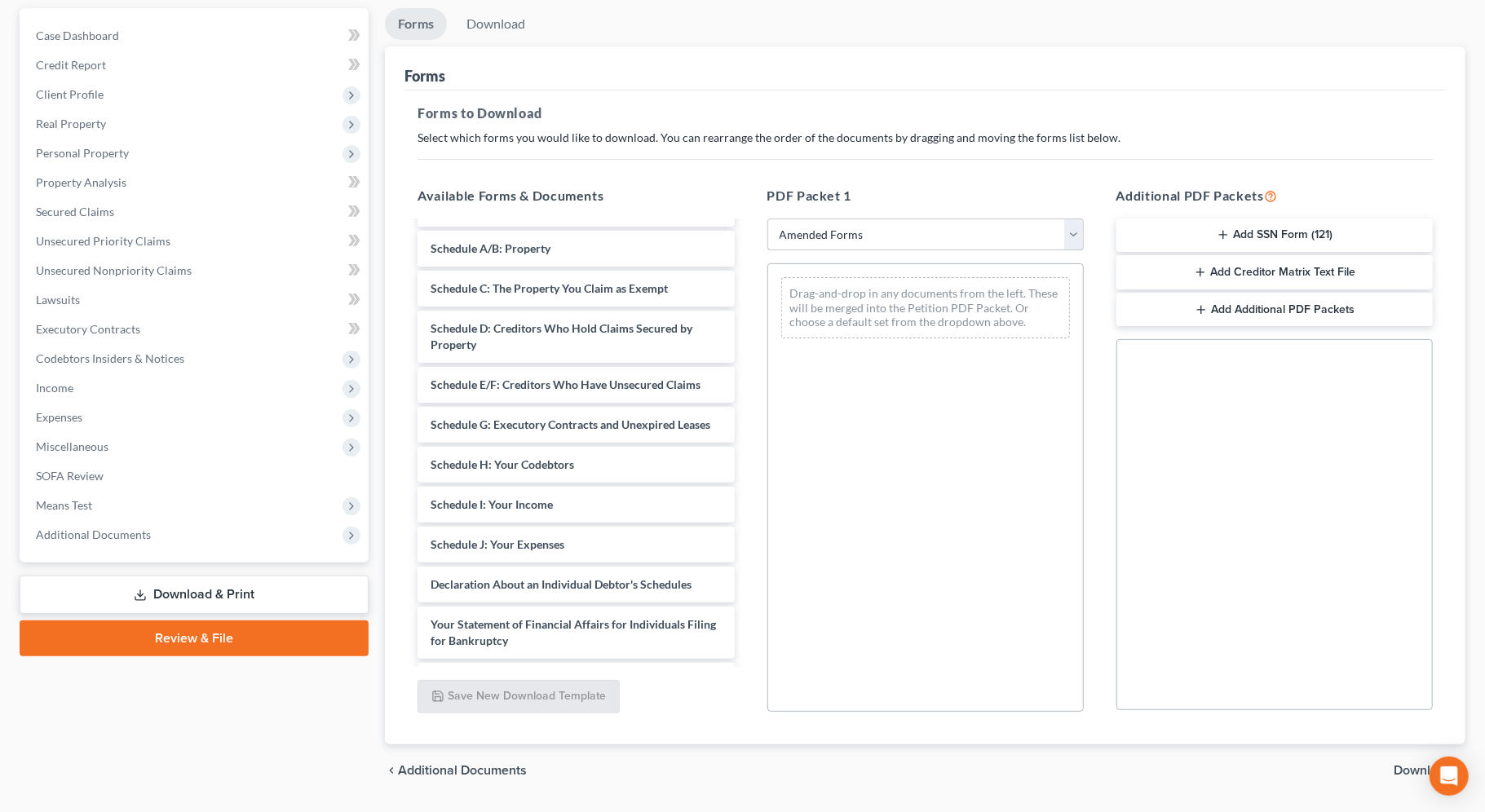
click at [886, 241] on select "Choose Default Petition PDF Packet Complete Bankruptcy Petition (all forms and …" at bounding box center [925, 235] width 316 height 33
click at [767, 219] on select "Choose Default Petition PDF Packet Complete Bankruptcy Petition (all forms and …" at bounding box center [925, 235] width 316 height 33
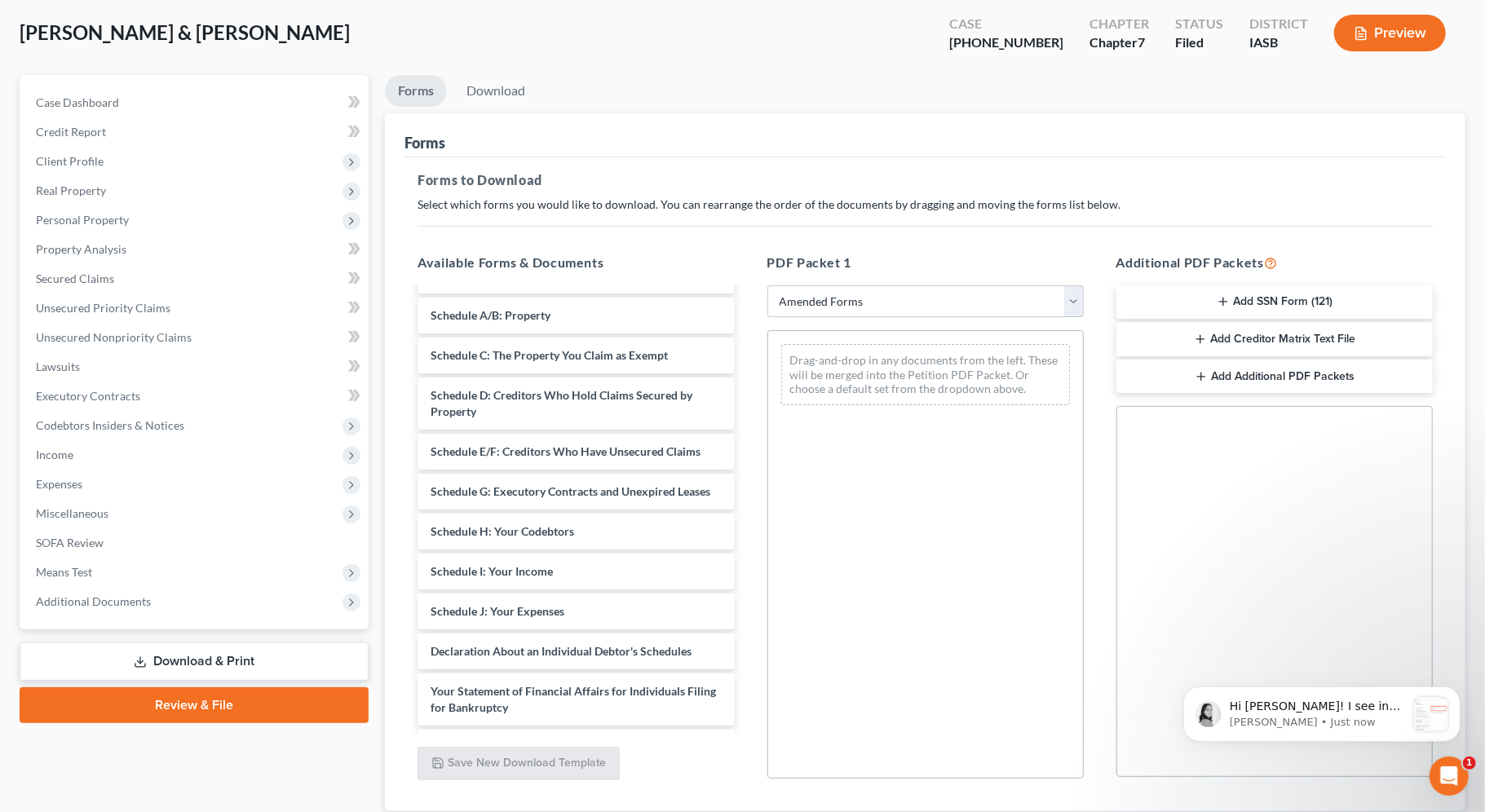
scroll to position [0, 0]
